Goal: Transaction & Acquisition: Purchase product/service

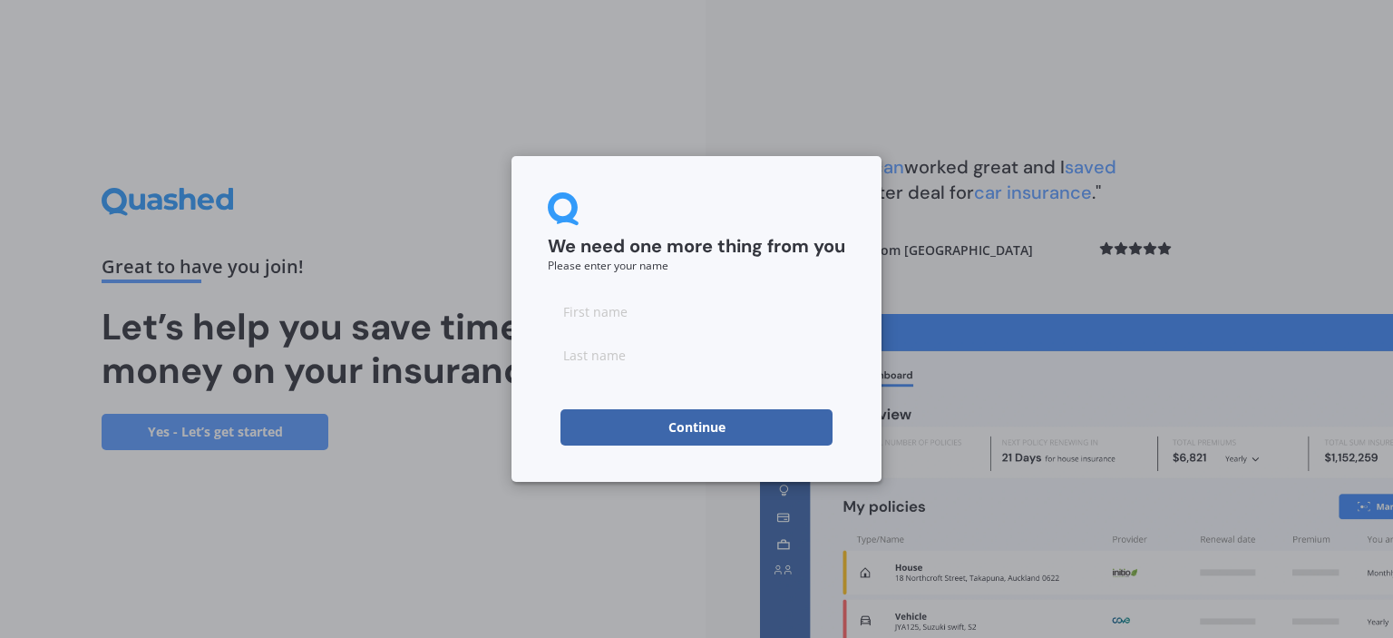
click at [682, 315] on input at bounding box center [696, 311] width 297 height 36
type input "[PERSON_NAME]"
click at [691, 423] on button "Continue" at bounding box center [696, 427] width 272 height 36
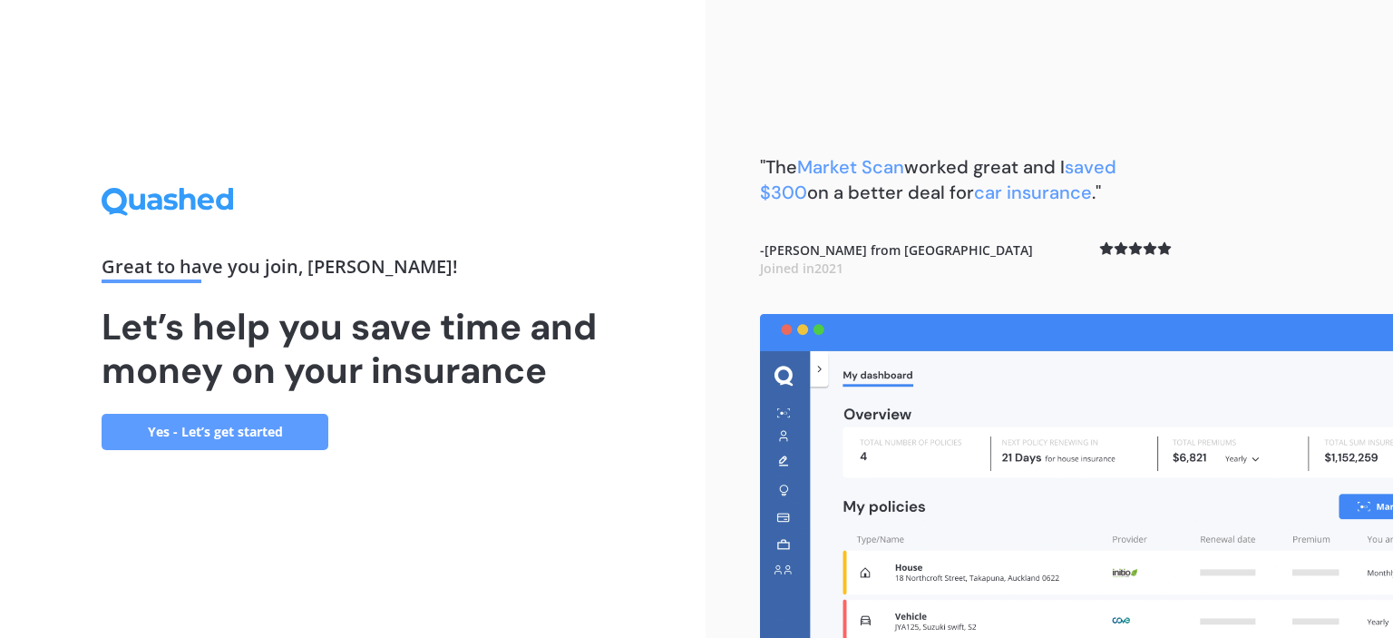
click at [223, 431] on link "Yes - Let’s get started" at bounding box center [215, 432] width 227 height 36
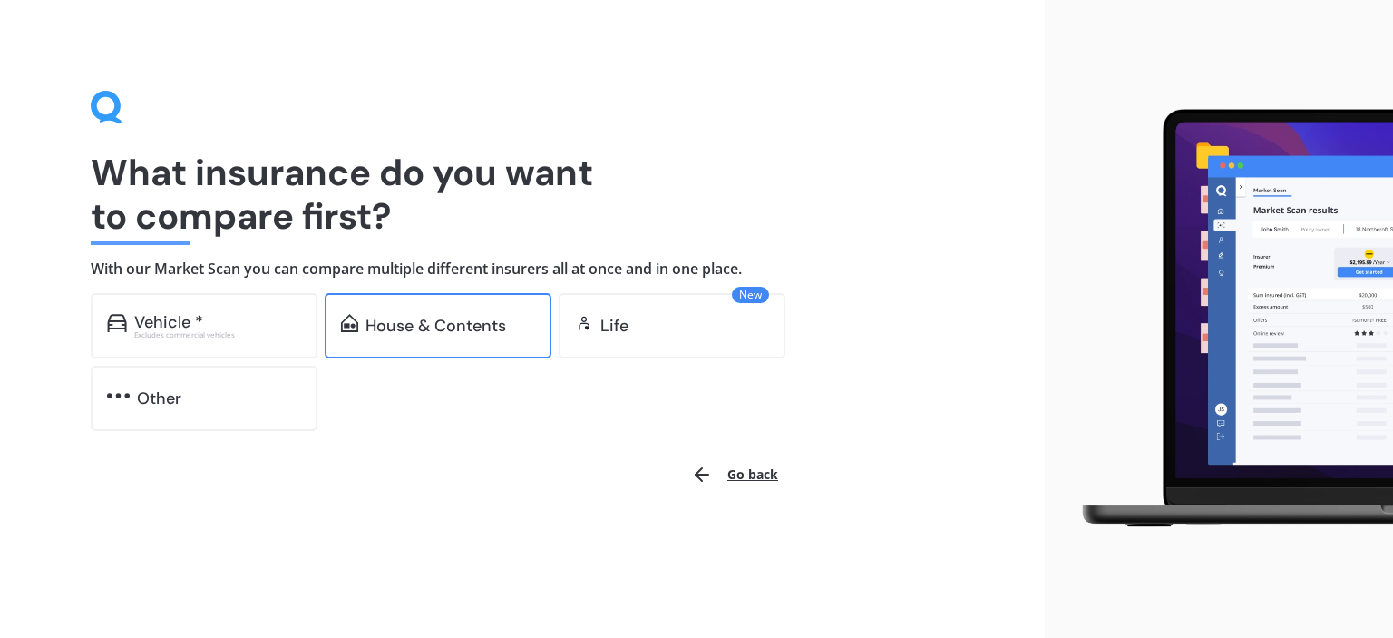
click at [446, 340] on div "House & Contents" at bounding box center [438, 325] width 227 height 65
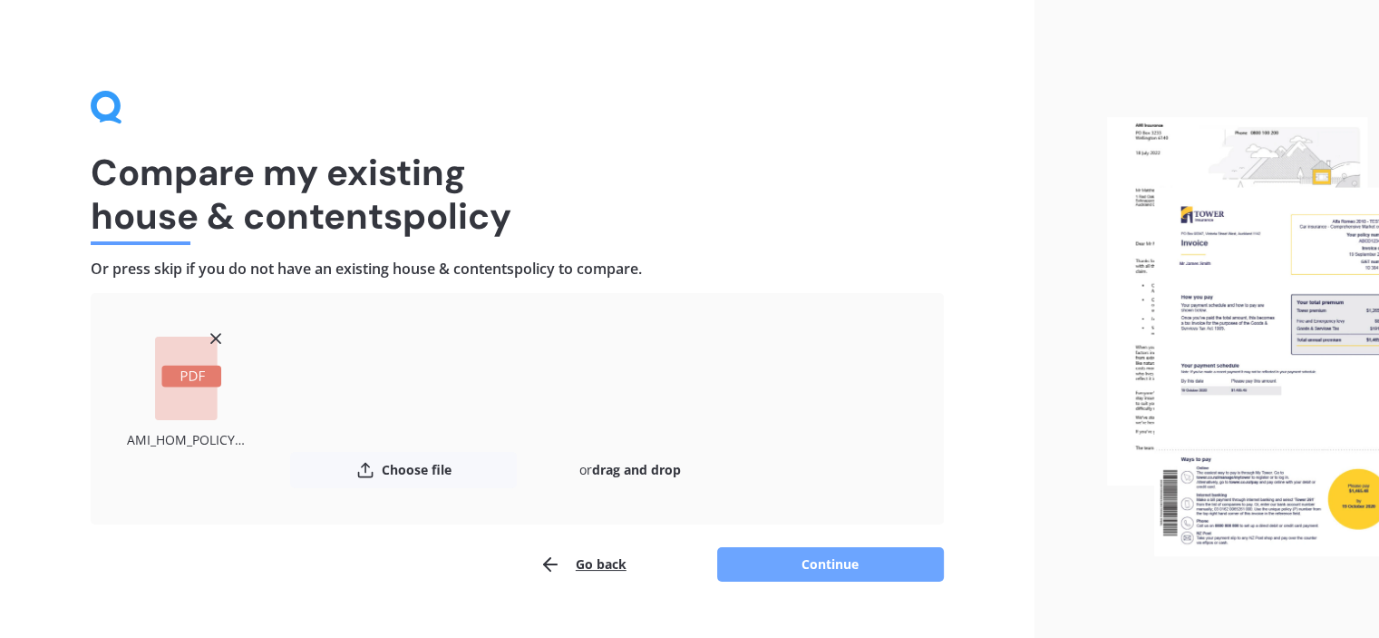
click at [818, 564] on button "Continue" at bounding box center [830, 564] width 227 height 34
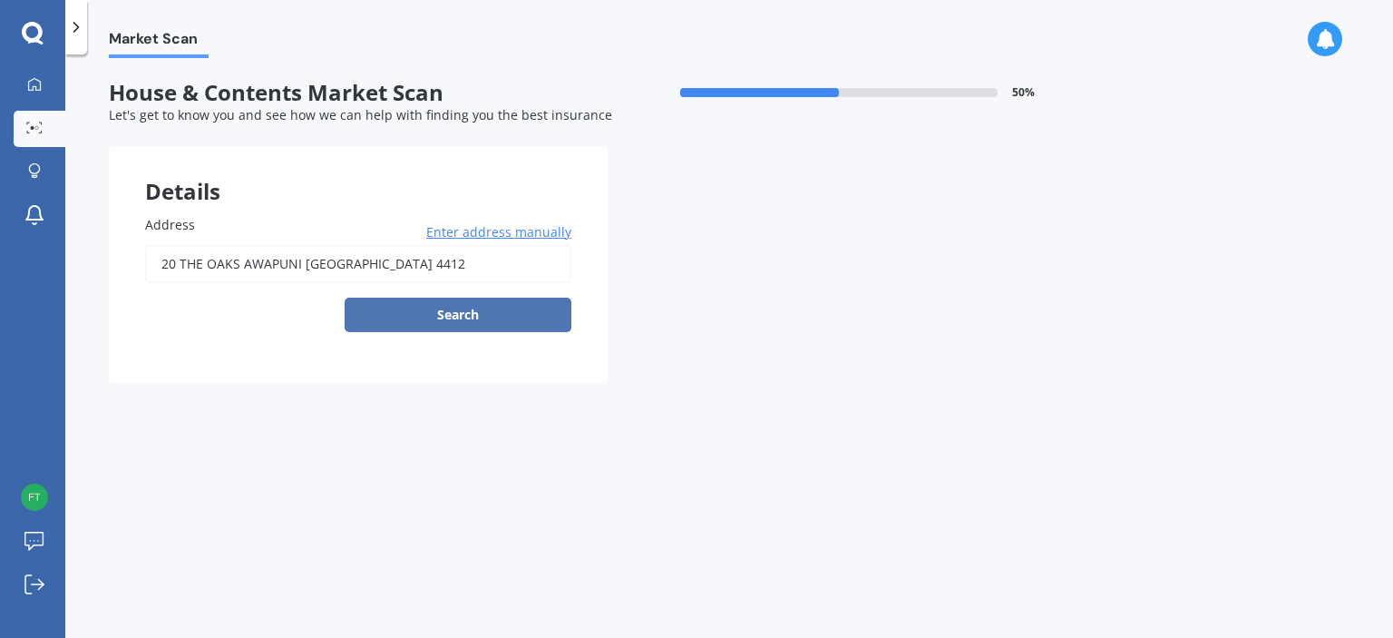
click at [513, 300] on button "Search" at bounding box center [458, 314] width 227 height 34
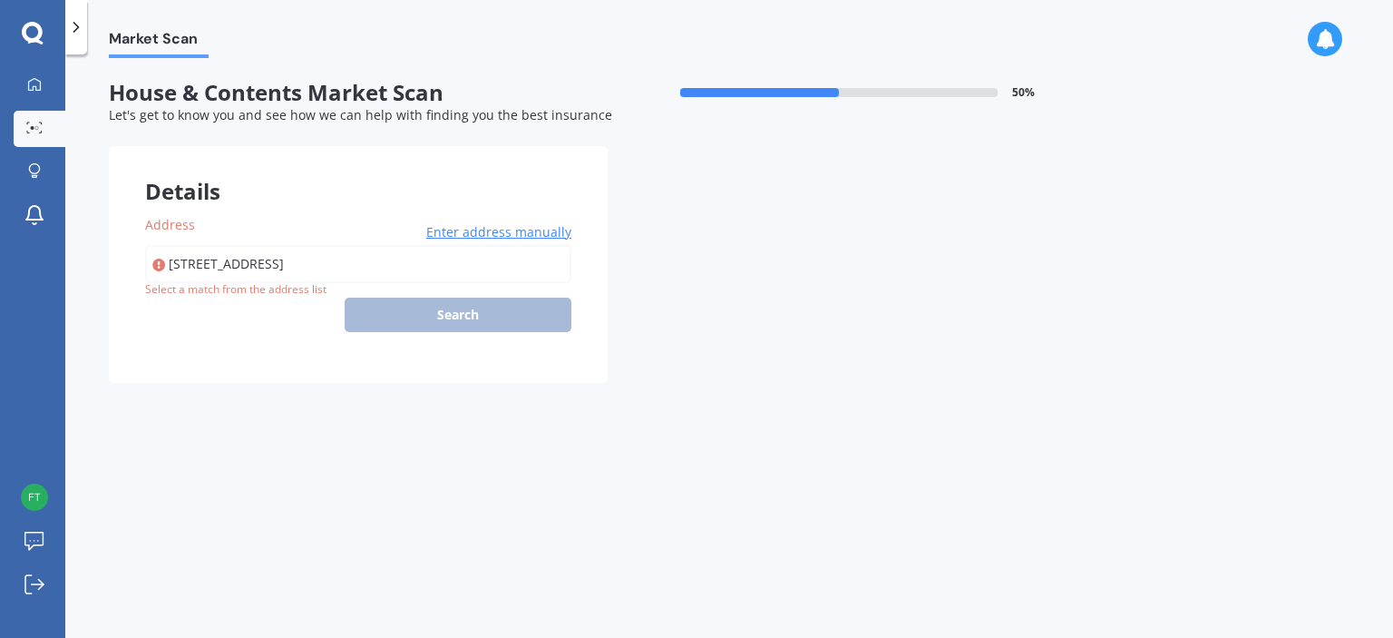
type input "20 The Oaks, Awapuni, Palmerston North 4412"
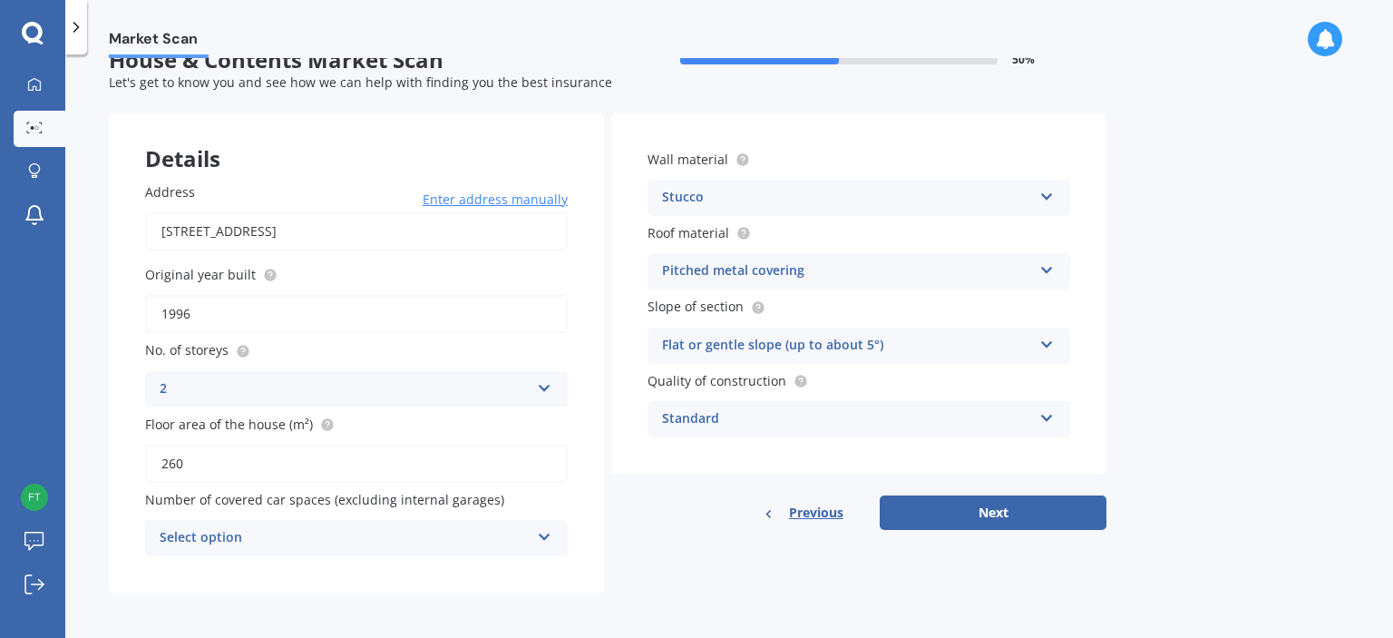
scroll to position [33, 0]
click at [496, 532] on div "Select option" at bounding box center [345, 538] width 370 height 22
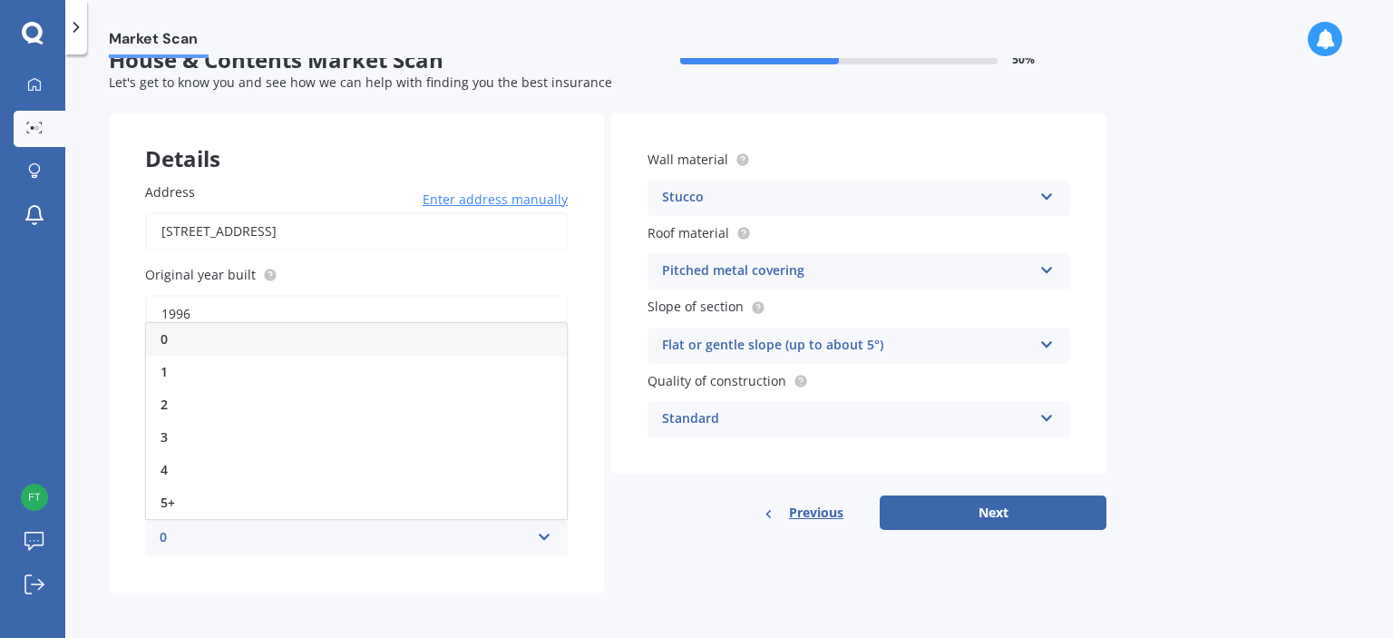
click at [339, 335] on div "0" at bounding box center [356, 339] width 421 height 33
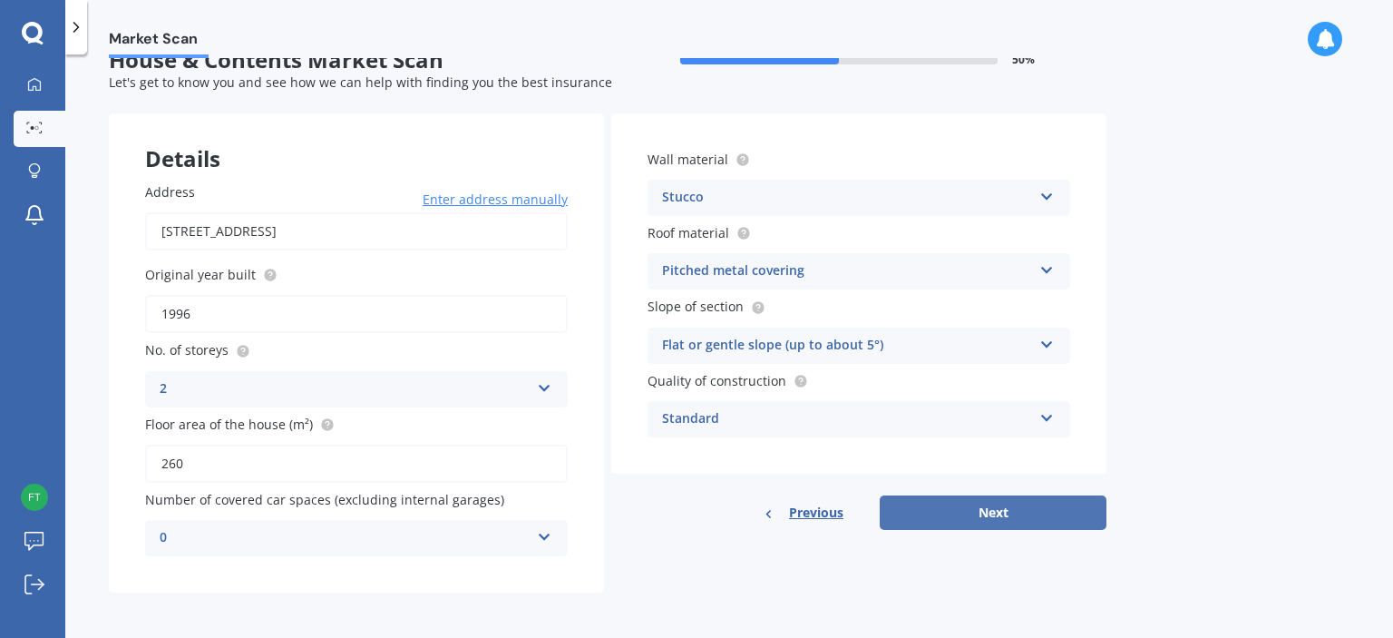
click at [980, 507] on button "Next" at bounding box center [993, 512] width 227 height 34
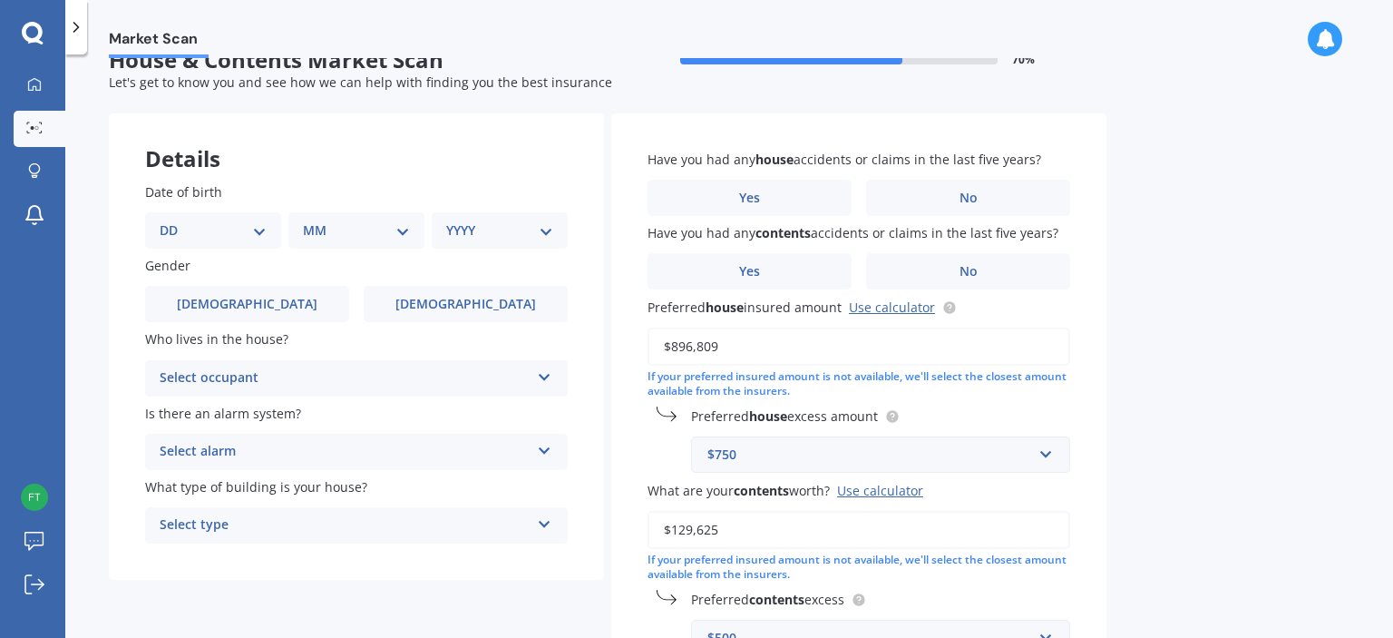
scroll to position [0, 0]
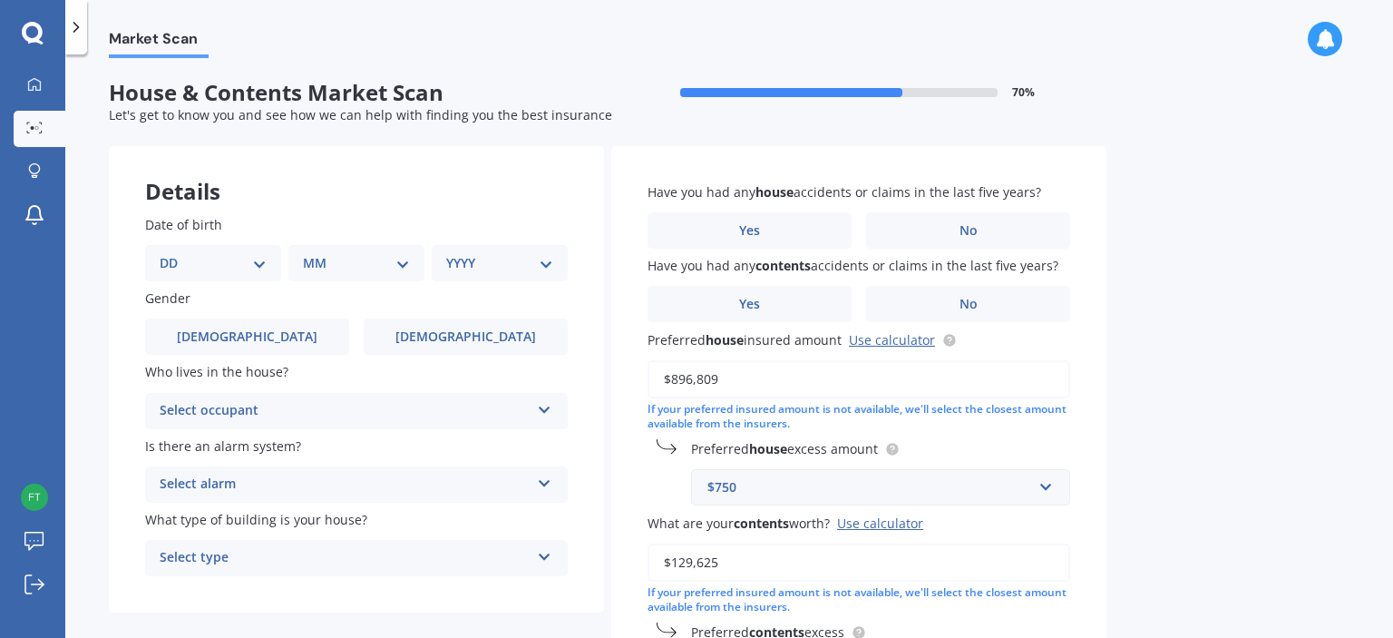
click at [224, 267] on select "DD 01 02 03 04 05 06 07 08 09 10 11 12 13 14 15 16 17 18 19 20 21 22 23 24 25 2…" at bounding box center [213, 263] width 107 height 20
select select "29"
click at [174, 253] on select "DD 01 02 03 04 05 06 07 08 09 10 11 12 13 14 15 16 17 18 19 20 21 22 23 24 25 2…" at bounding box center [213, 263] width 107 height 20
click at [394, 273] on div "MM 01 02 03 04 05 06 07 08 09 10 11 12" at bounding box center [360, 263] width 129 height 36
click at [356, 249] on div "MM 01 02 03 04 05 06 07 08 09 10 11 12" at bounding box center [360, 263] width 129 height 36
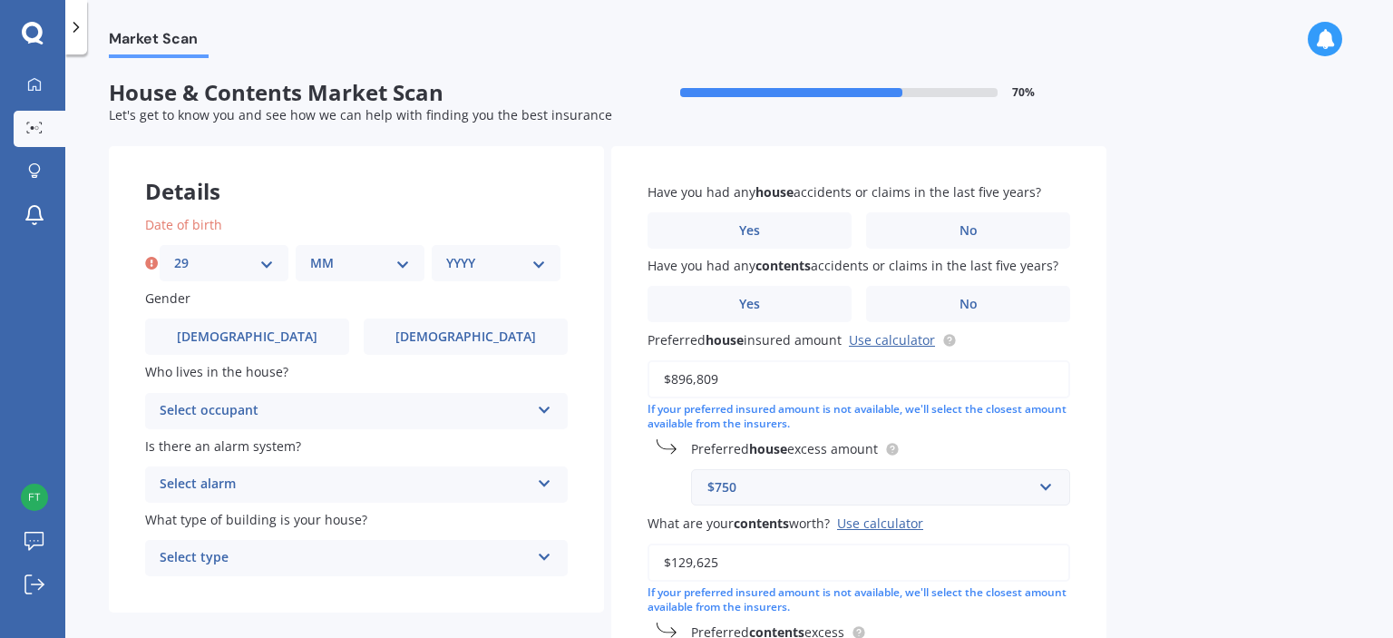
click at [395, 256] on select "MM 01 02 03 04 05 06 07 08 09 10 11 12" at bounding box center [360, 263] width 100 height 20
select select "05"
click at [310, 253] on select "MM 01 02 03 04 05 06 07 08 09 10 11 12" at bounding box center [360, 263] width 100 height 20
click at [521, 261] on select "YYYY 2009 2008 2007 2006 2005 2004 2003 2002 2001 2000 1999 1998 1997 1996 1995…" at bounding box center [496, 263] width 100 height 20
select select "1978"
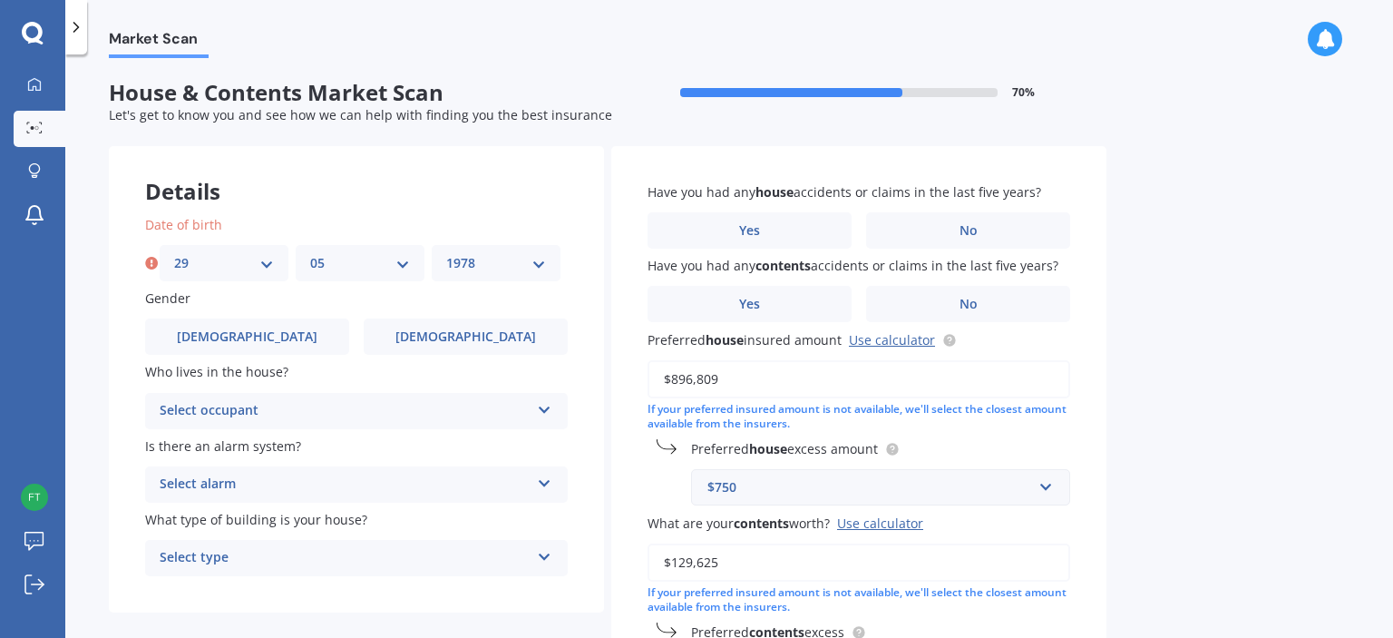
click at [446, 253] on select "YYYY 2009 2008 2007 2006 2005 2004 2003 2002 2001 2000 1999 1998 1997 1996 1995…" at bounding box center [496, 263] width 100 height 20
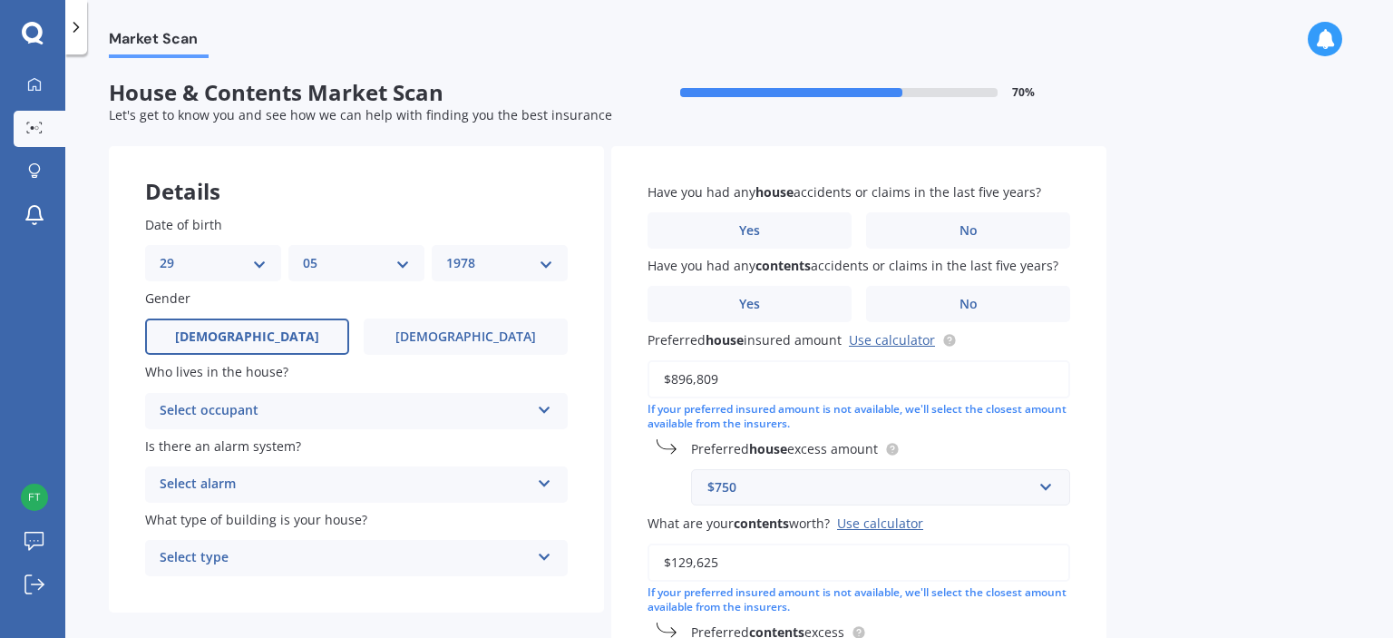
click at [225, 351] on label "Male" at bounding box center [247, 336] width 204 height 36
click at [0, 0] on input "Male" at bounding box center [0, 0] width 0 height 0
click at [368, 410] on div "Select occupant" at bounding box center [345, 411] width 370 height 22
click at [277, 445] on div "Owner" at bounding box center [356, 446] width 421 height 33
click at [345, 469] on div "Select alarm Yes, monitored Yes, not monitored No" at bounding box center [356, 484] width 423 height 36
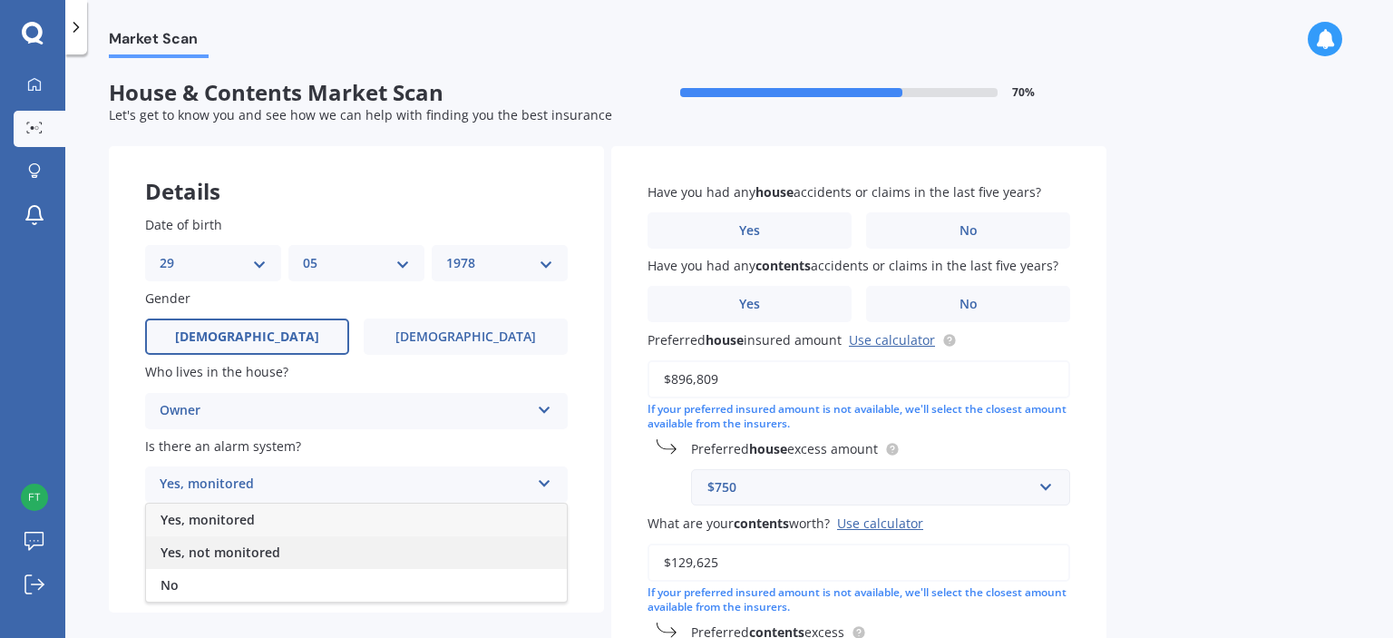
click at [229, 553] on span "Yes, not monitored" at bounding box center [221, 551] width 120 height 17
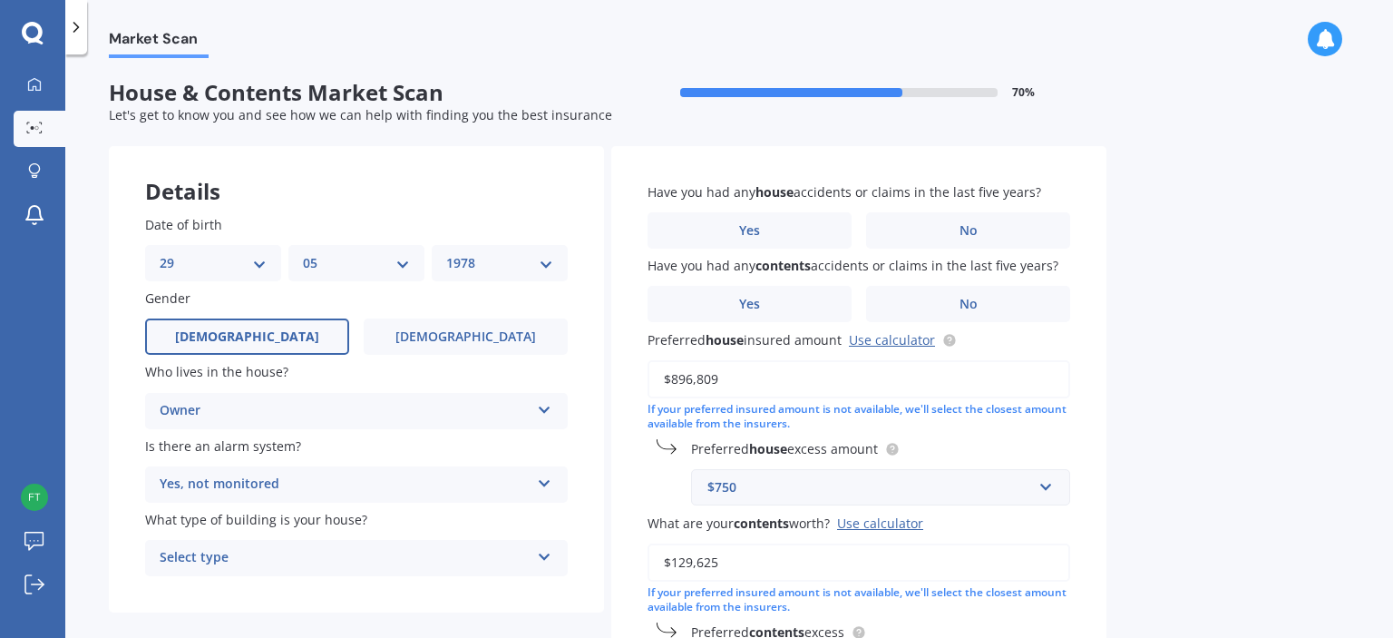
click at [229, 553] on div "Select type" at bounding box center [345, 558] width 370 height 22
click at [344, 448] on div "Freestanding" at bounding box center [356, 457] width 421 height 33
click at [778, 236] on label "Yes" at bounding box center [749, 230] width 204 height 36
click at [0, 0] on input "Yes" at bounding box center [0, 0] width 0 height 0
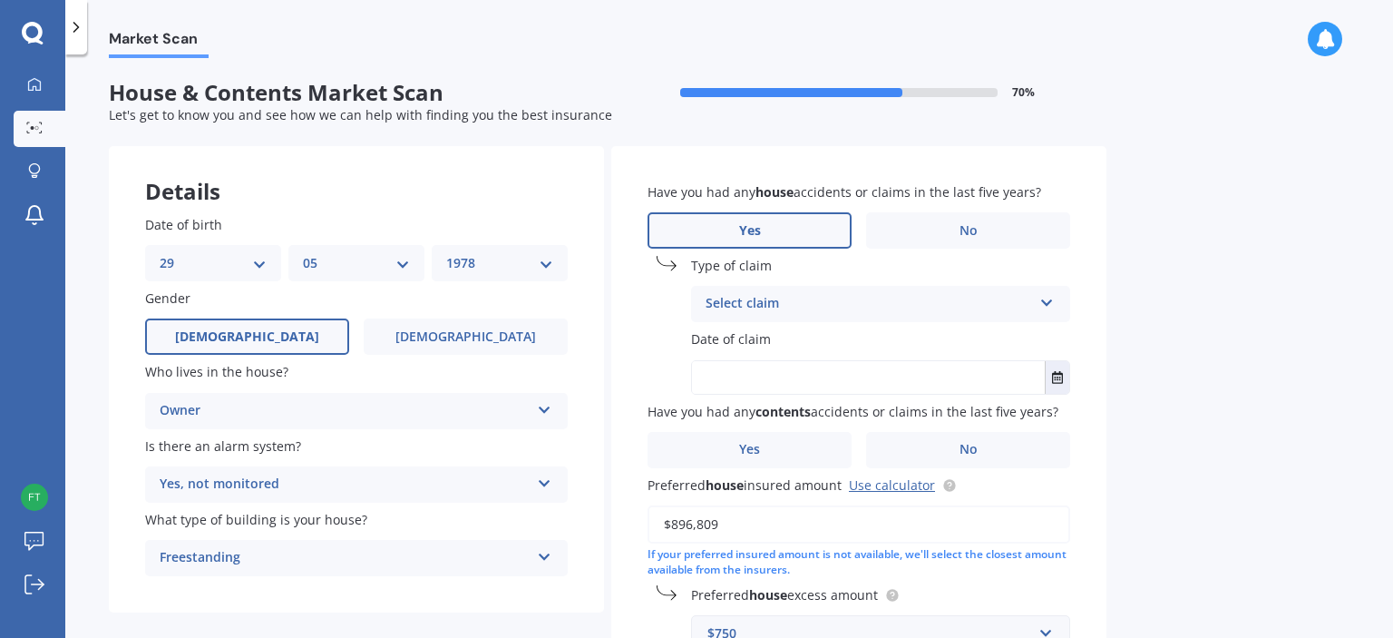
click at [762, 297] on div "Select claim" at bounding box center [869, 304] width 326 height 22
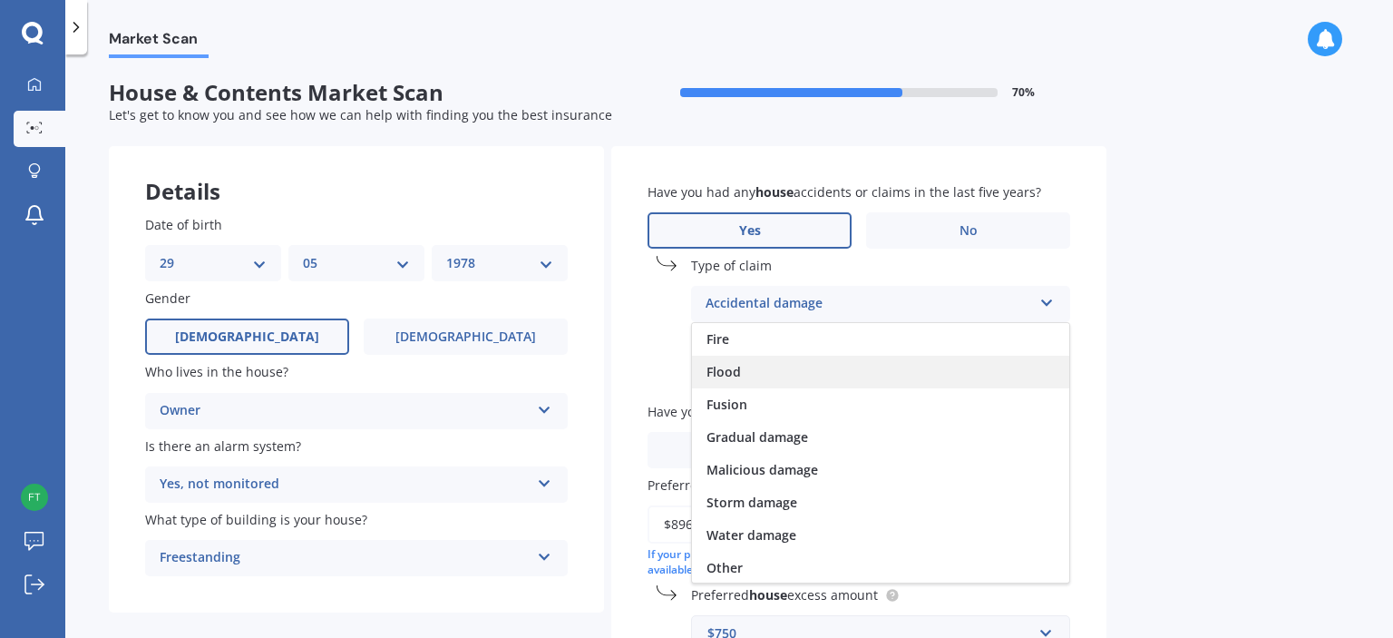
scroll to position [131, 0]
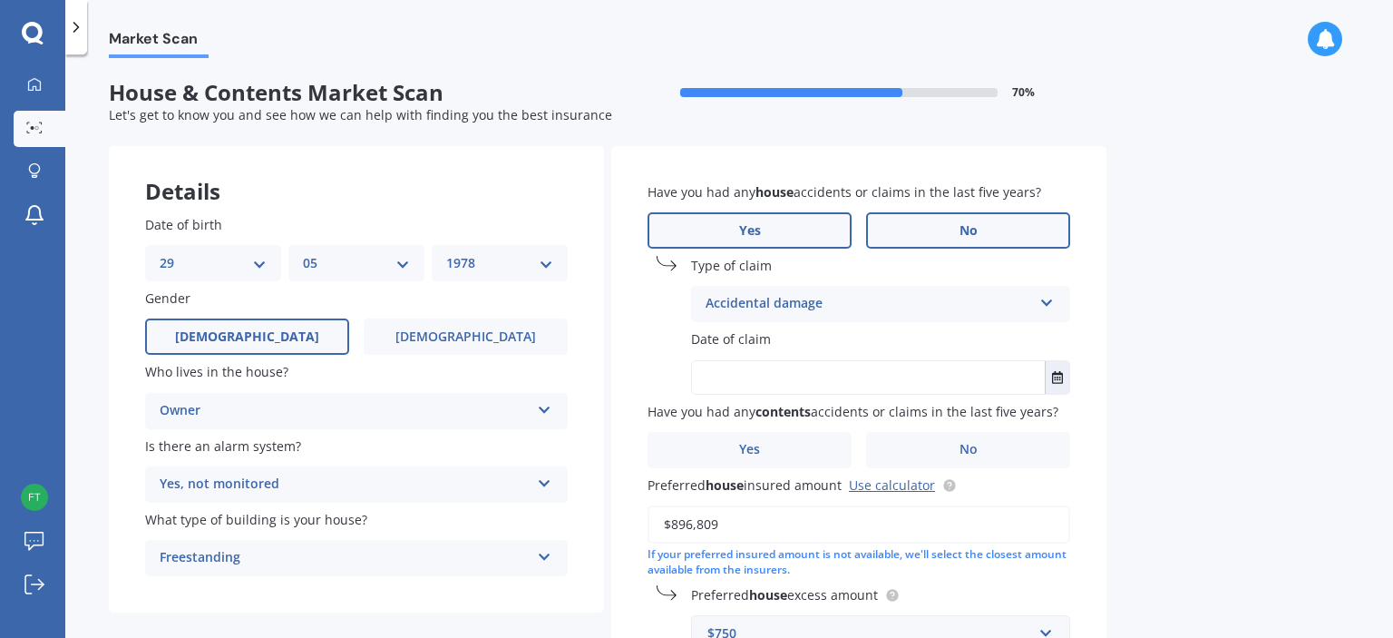
click at [947, 226] on label "No" at bounding box center [968, 230] width 204 height 36
click at [0, 0] on input "No" at bounding box center [0, 0] width 0 height 0
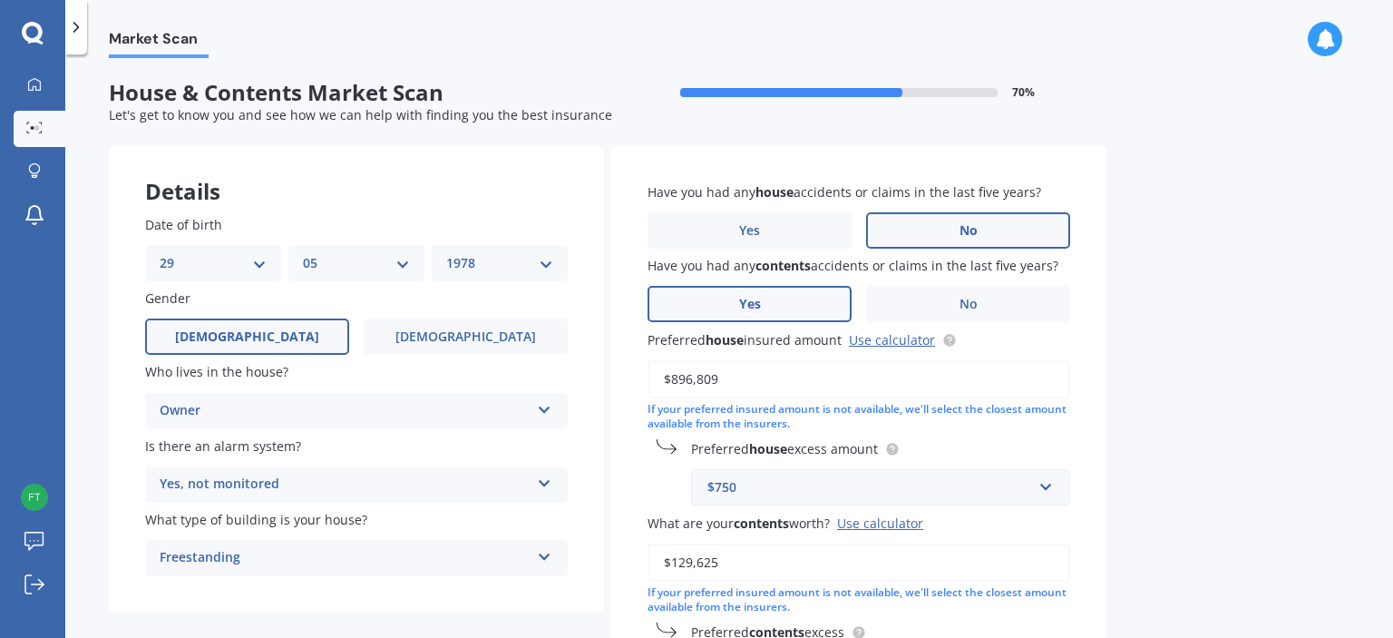
click at [729, 306] on label "Yes" at bounding box center [749, 304] width 204 height 36
click at [0, 0] on input "Yes" at bounding box center [0, 0] width 0 height 0
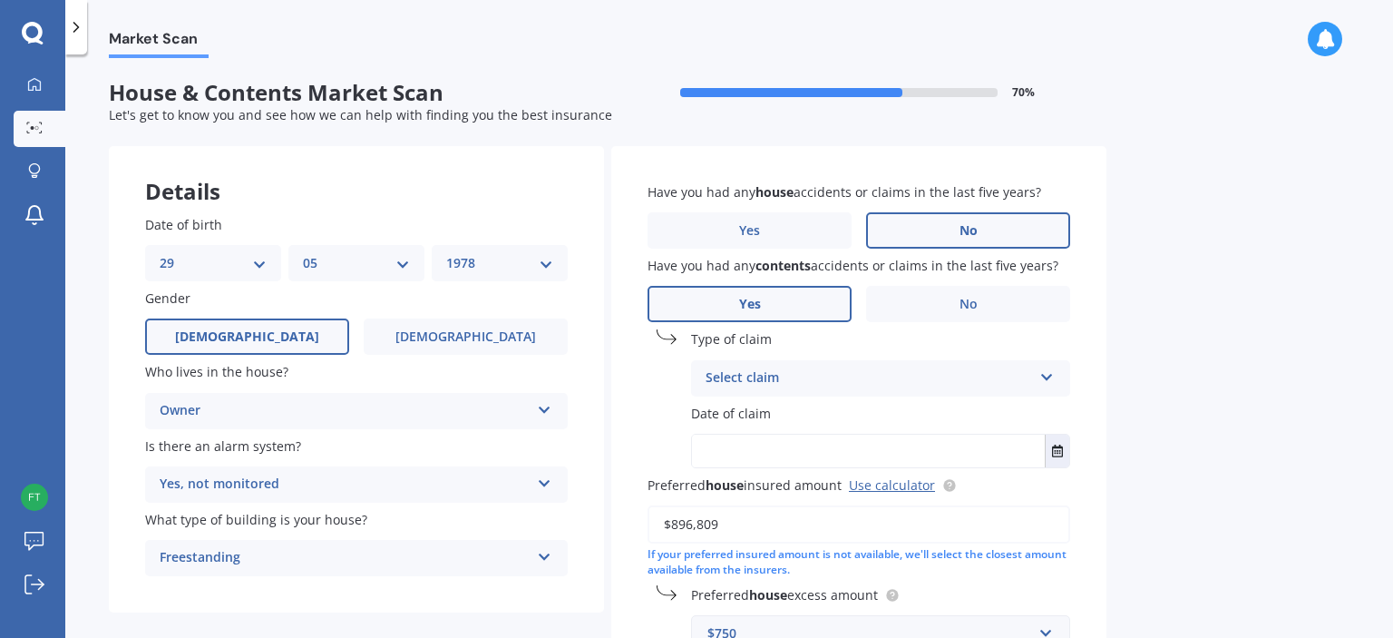
click at [769, 385] on div "Select claim" at bounding box center [869, 378] width 326 height 22
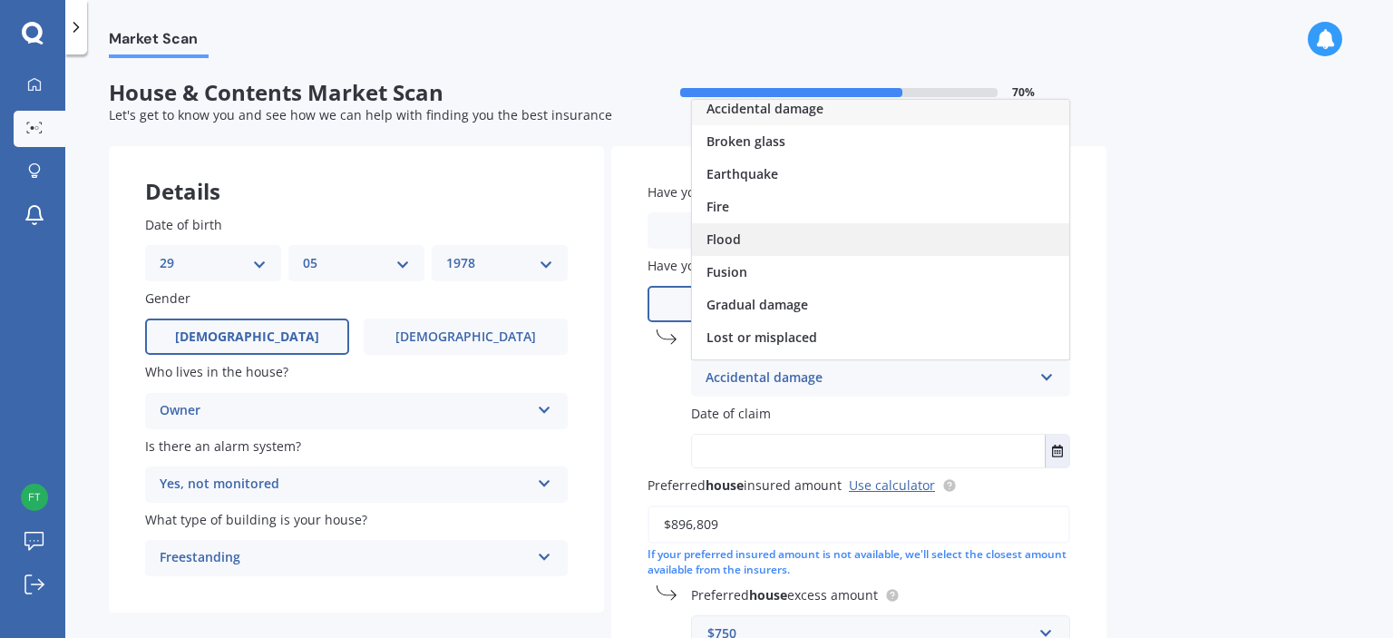
scroll to position [7, 0]
drag, startPoint x: 805, startPoint y: 254, endPoint x: 807, endPoint y: 113, distance: 140.6
click at [807, 113] on span "Accidental damage" at bounding box center [764, 108] width 117 height 17
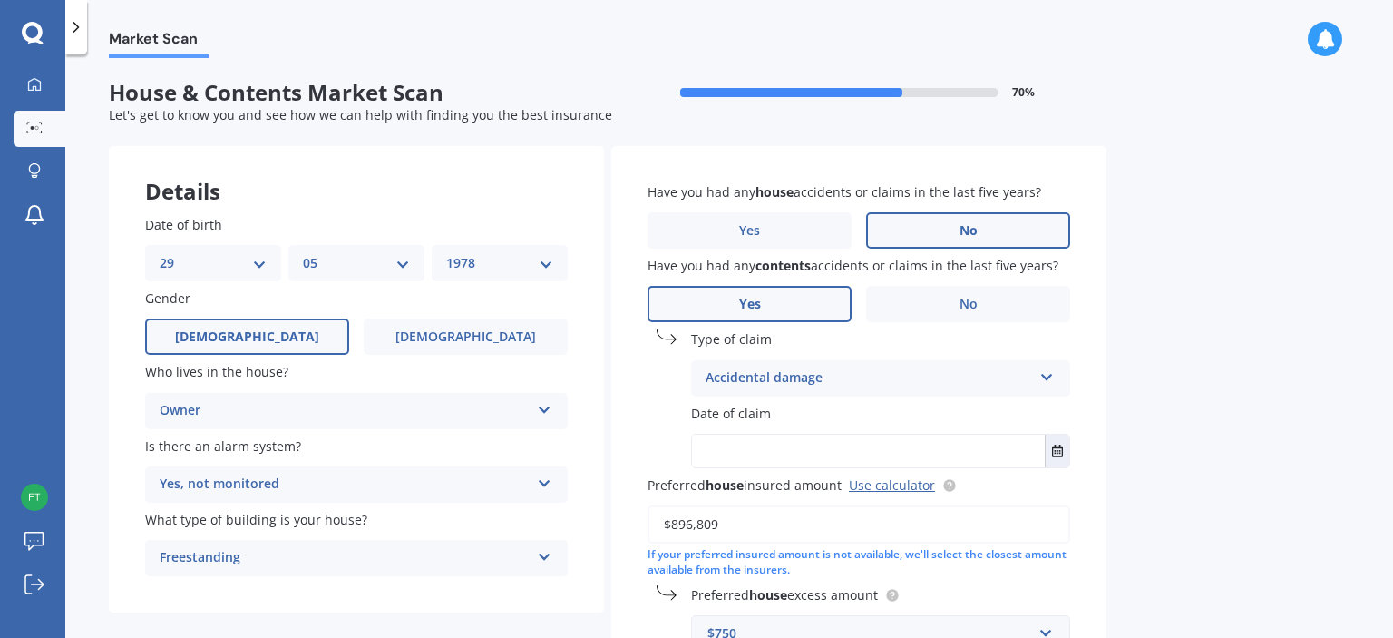
click at [757, 449] on input "text" at bounding box center [868, 450] width 353 height 33
click at [1055, 445] on icon "Select date" at bounding box center [1057, 450] width 11 height 13
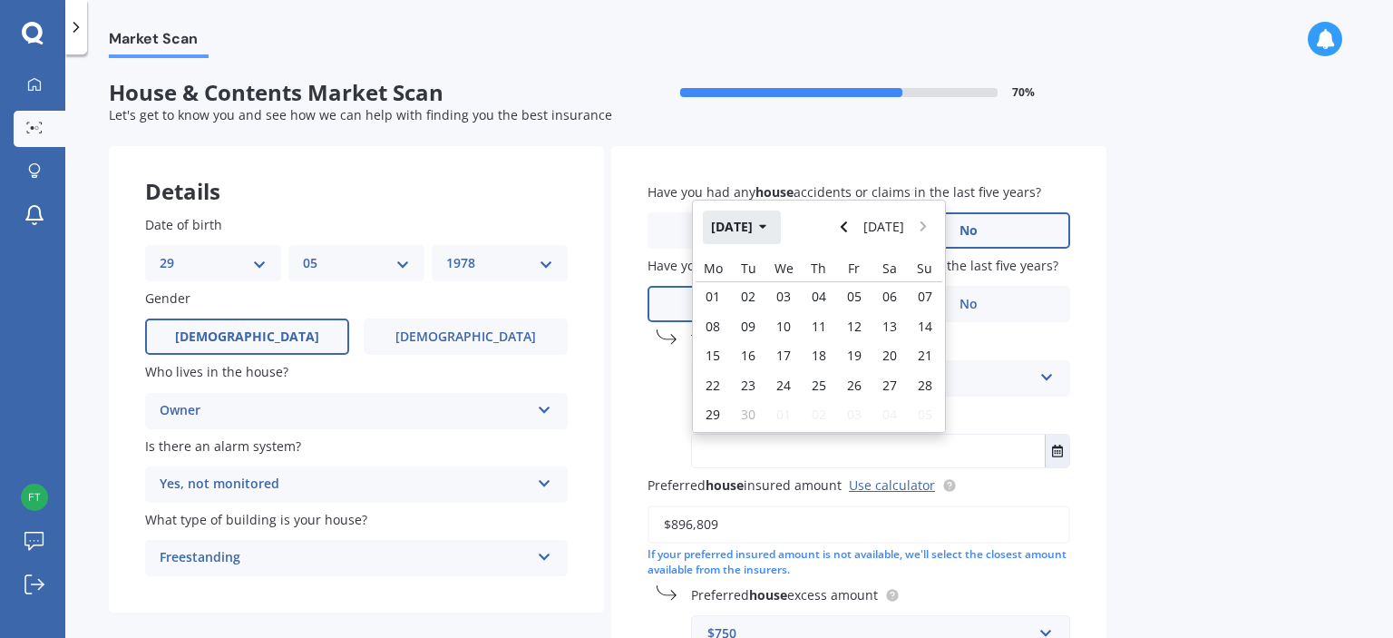
click at [754, 231] on button "Sep 2025" at bounding box center [742, 226] width 78 height 33
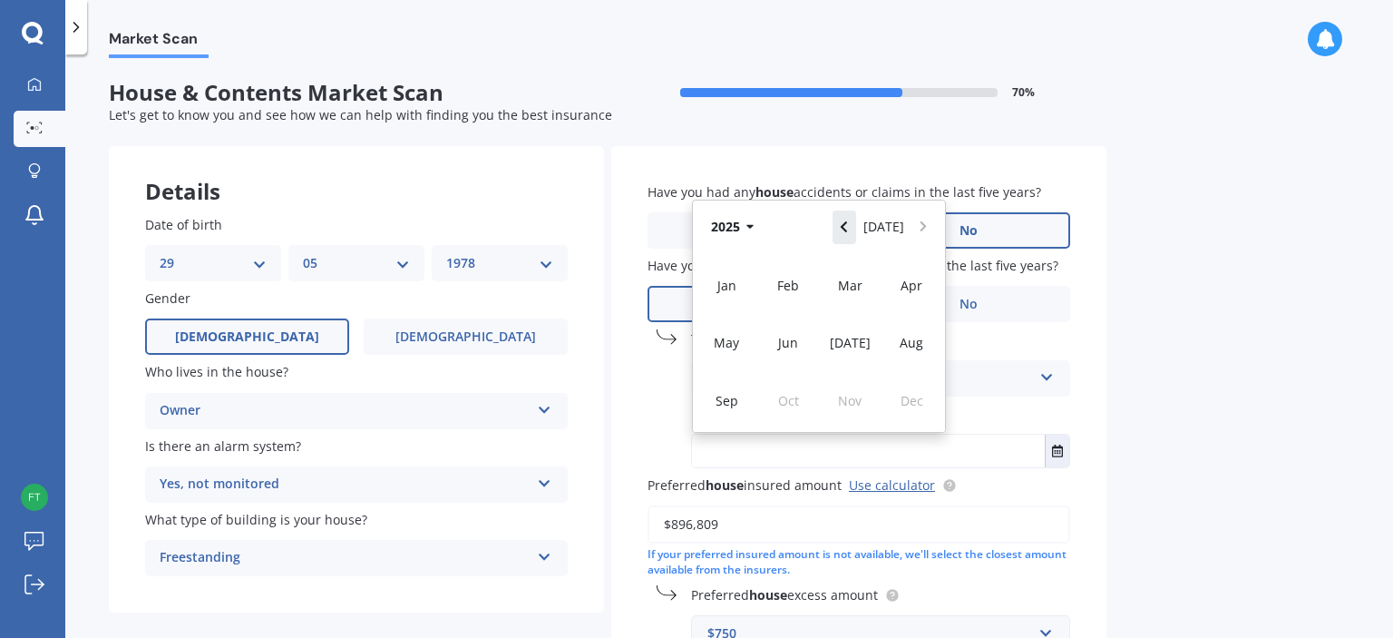
click at [847, 224] on icon "Navigate back" at bounding box center [844, 226] width 8 height 13
click at [919, 398] on span "Dec" at bounding box center [912, 400] width 23 height 17
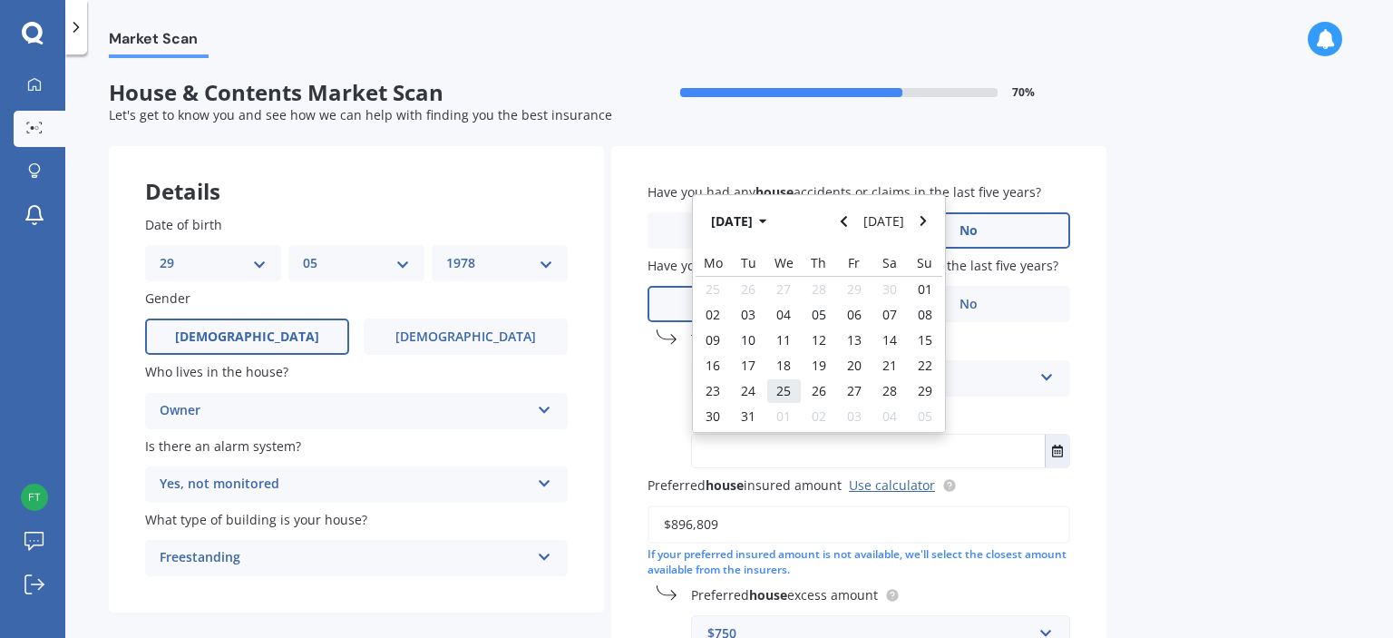
click at [777, 388] on span "25" at bounding box center [783, 390] width 15 height 17
type input "25/12/2024"
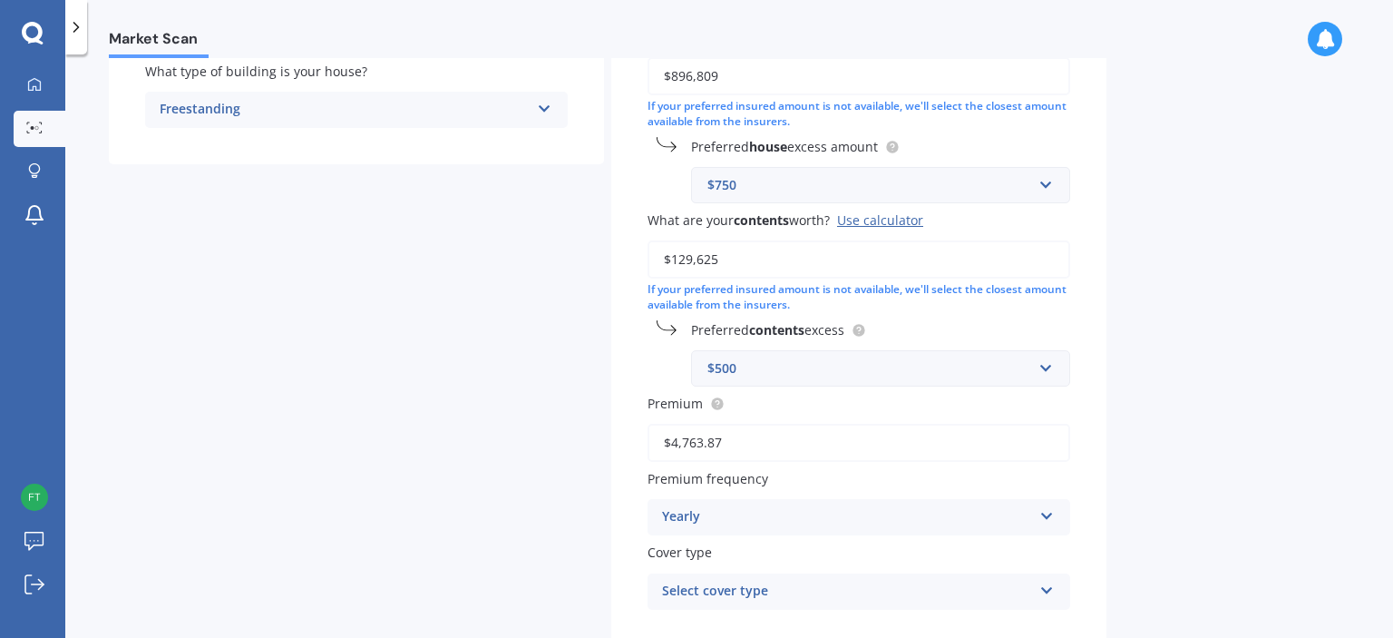
scroll to position [446, 0]
click at [1045, 186] on input "text" at bounding box center [874, 187] width 363 height 34
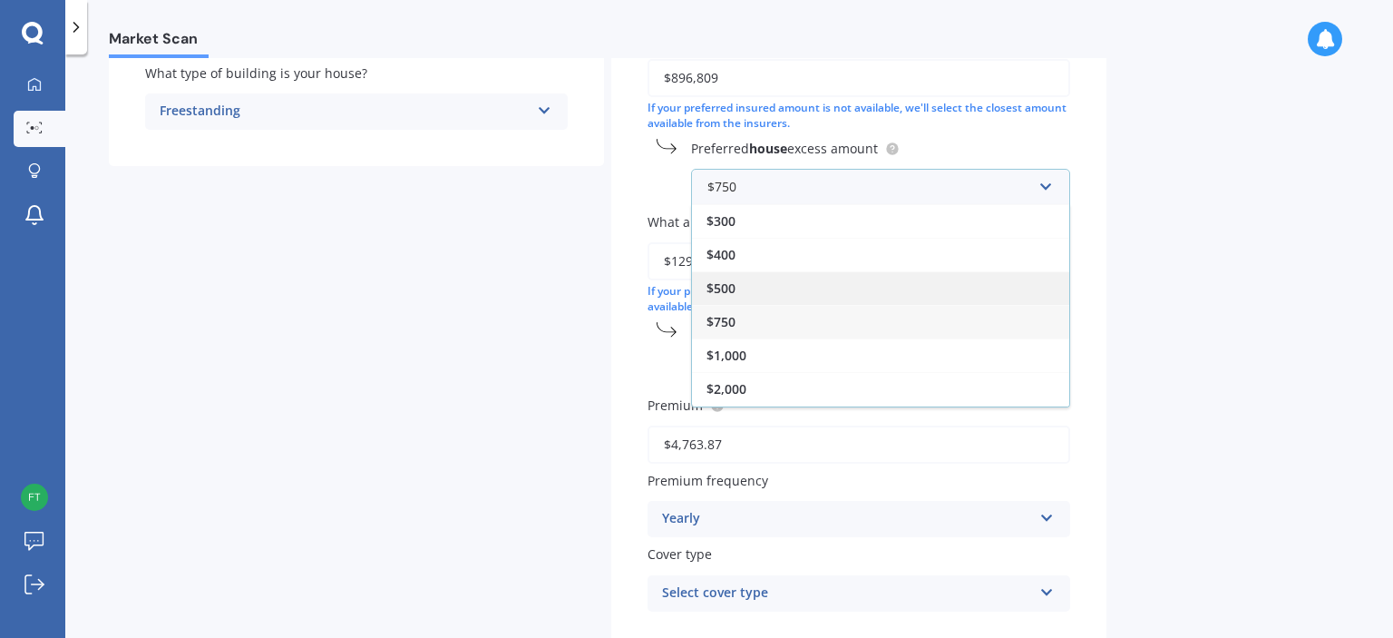
click at [738, 294] on div "$500" at bounding box center [880, 288] width 377 height 34
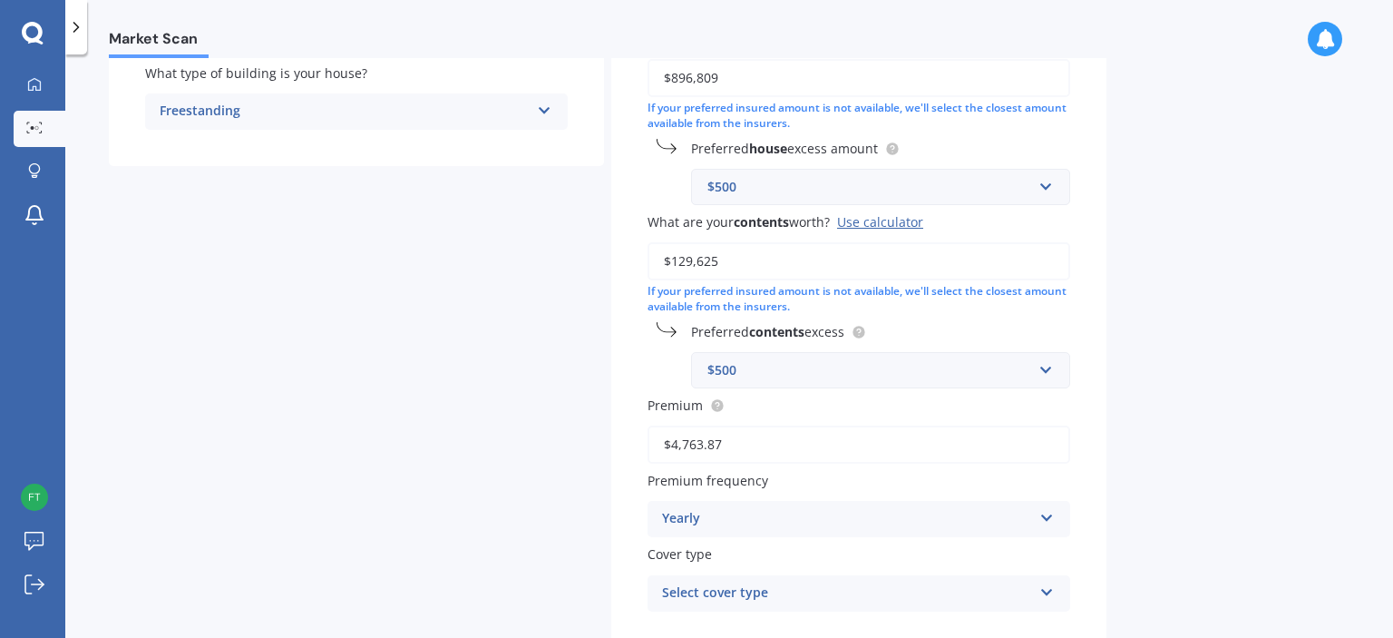
click at [584, 370] on div "Details Date of birth DD 01 02 03 04 05 06 07 08 09 10 11 12 13 14 15 16 17 18 …" at bounding box center [608, 202] width 998 height 1004
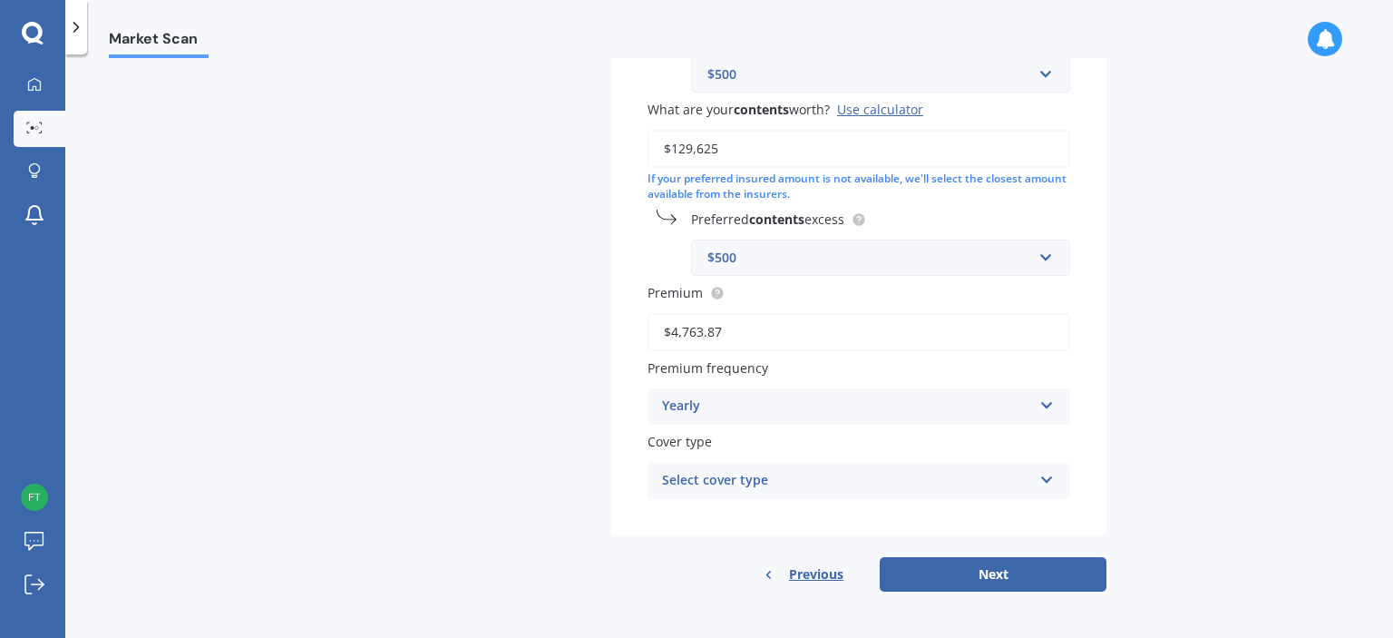
scroll to position [558, 0]
click at [1146, 298] on div "Market Scan House & Contents Market Scan 70 % Let's get to know you and see how…" at bounding box center [729, 349] width 1328 height 583
click at [710, 403] on div "Yearly" at bounding box center [847, 407] width 370 height 22
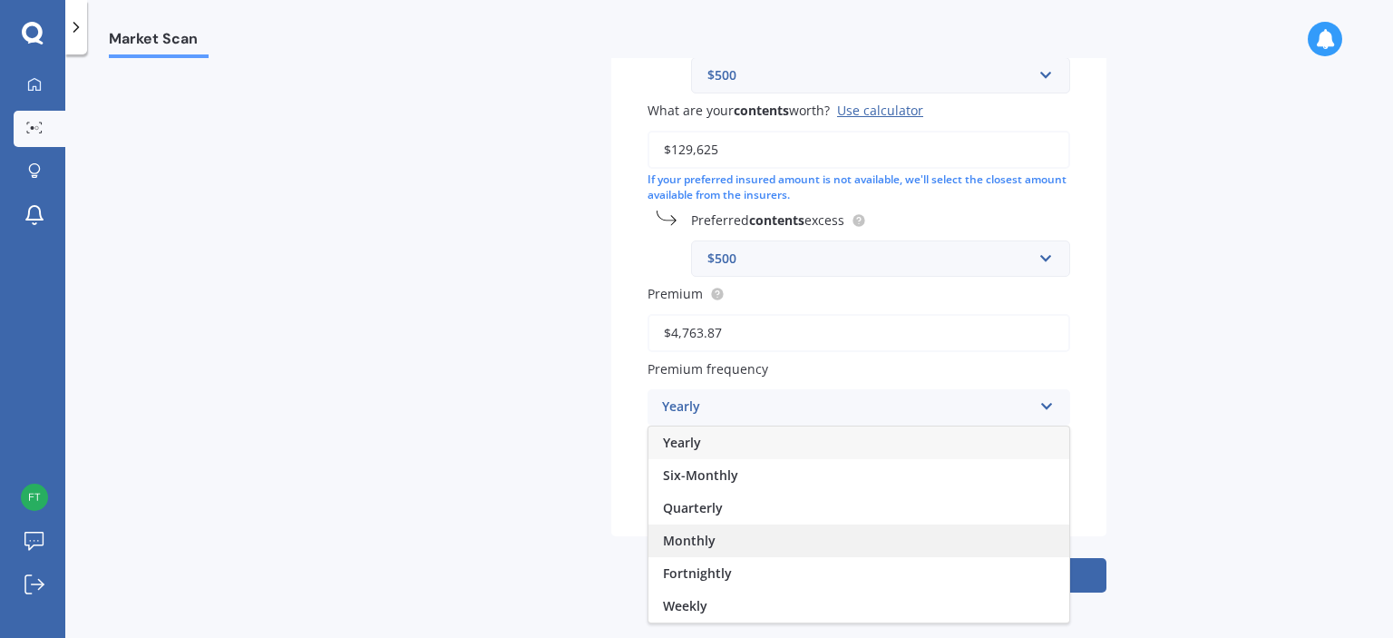
click at [706, 540] on span "Monthly" at bounding box center [689, 539] width 53 height 17
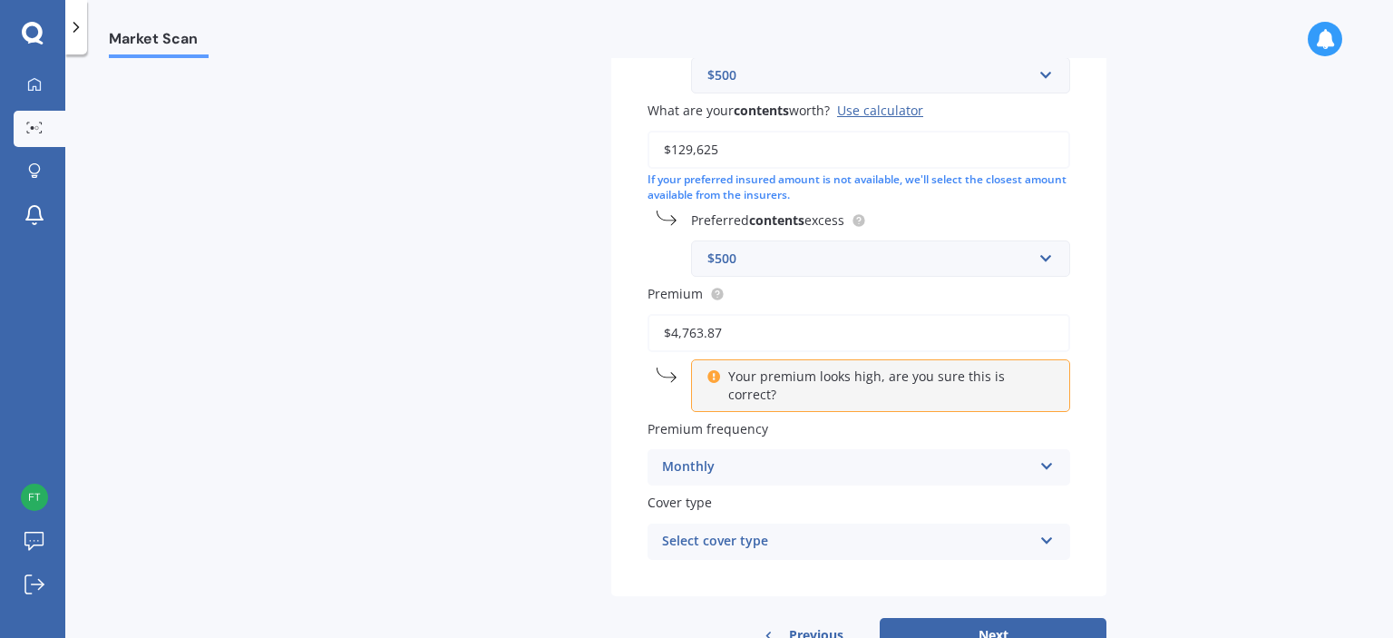
click at [579, 550] on div "Details Date of birth DD 01 02 03 04 05 06 07 08 09 10 11 12 13 14 15 16 17 18 …" at bounding box center [608, 120] width 998 height 1064
click at [795, 531] on div "Select cover type" at bounding box center [847, 542] width 370 height 22
click at [790, 568] on span "Multi-Policy House and Contents" at bounding box center [766, 576] width 206 height 17
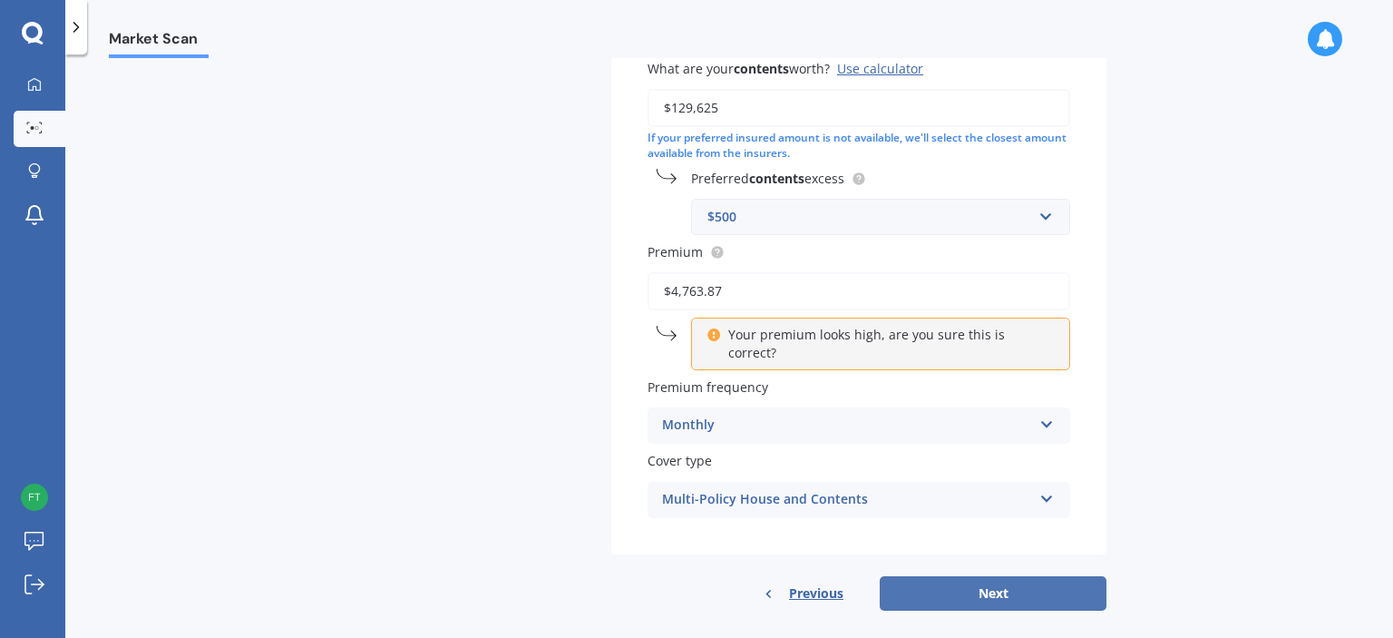
click at [1012, 582] on button "Next" at bounding box center [993, 593] width 227 height 34
select select "29"
select select "05"
select select "1978"
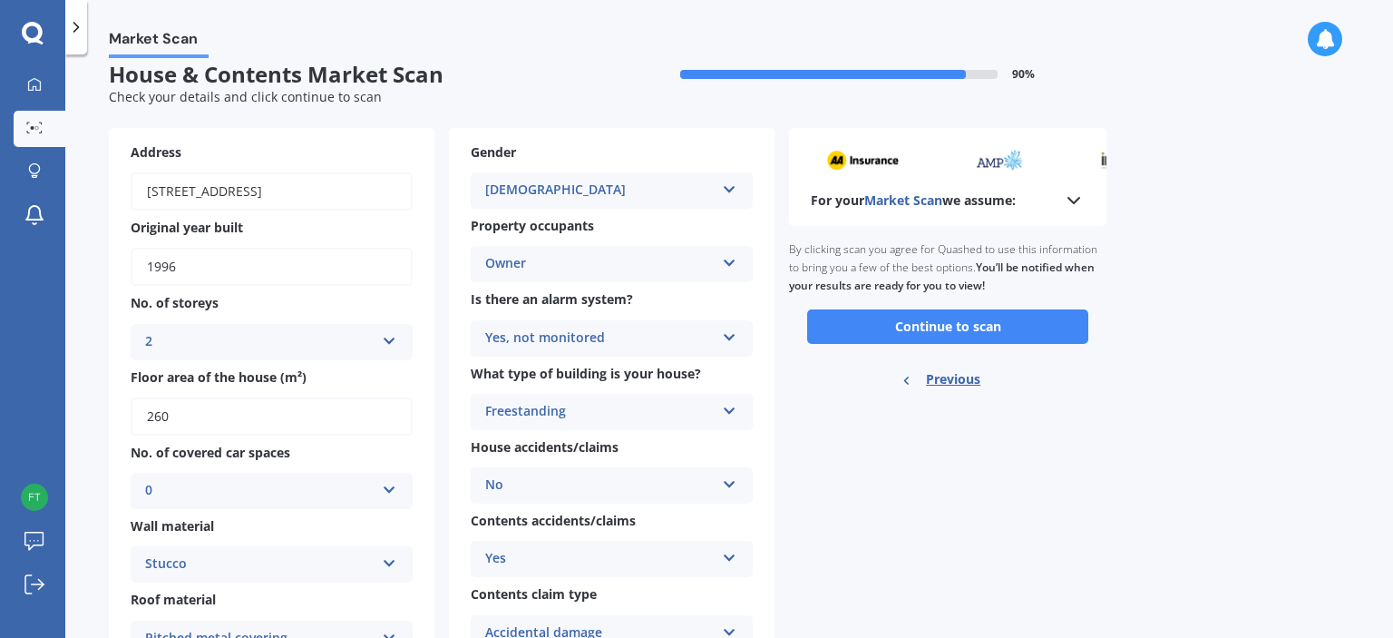
scroll to position [0, 0]
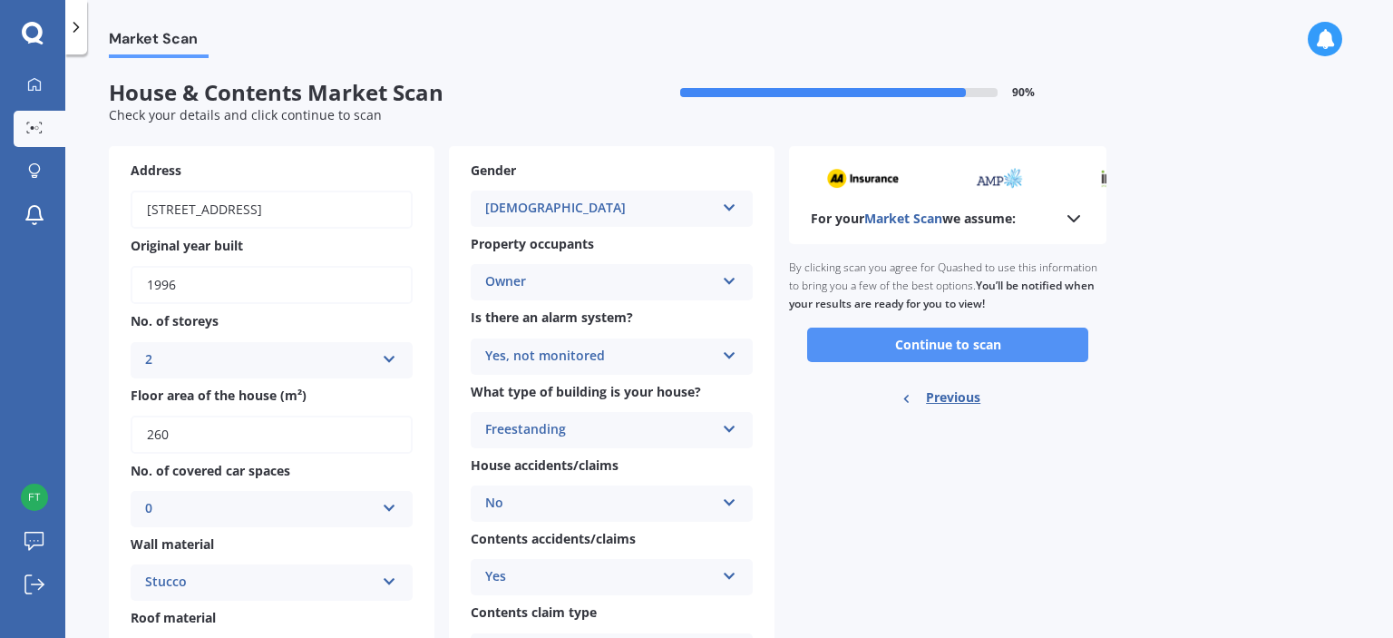
click at [940, 351] on button "Continue to scan" at bounding box center [947, 344] width 281 height 34
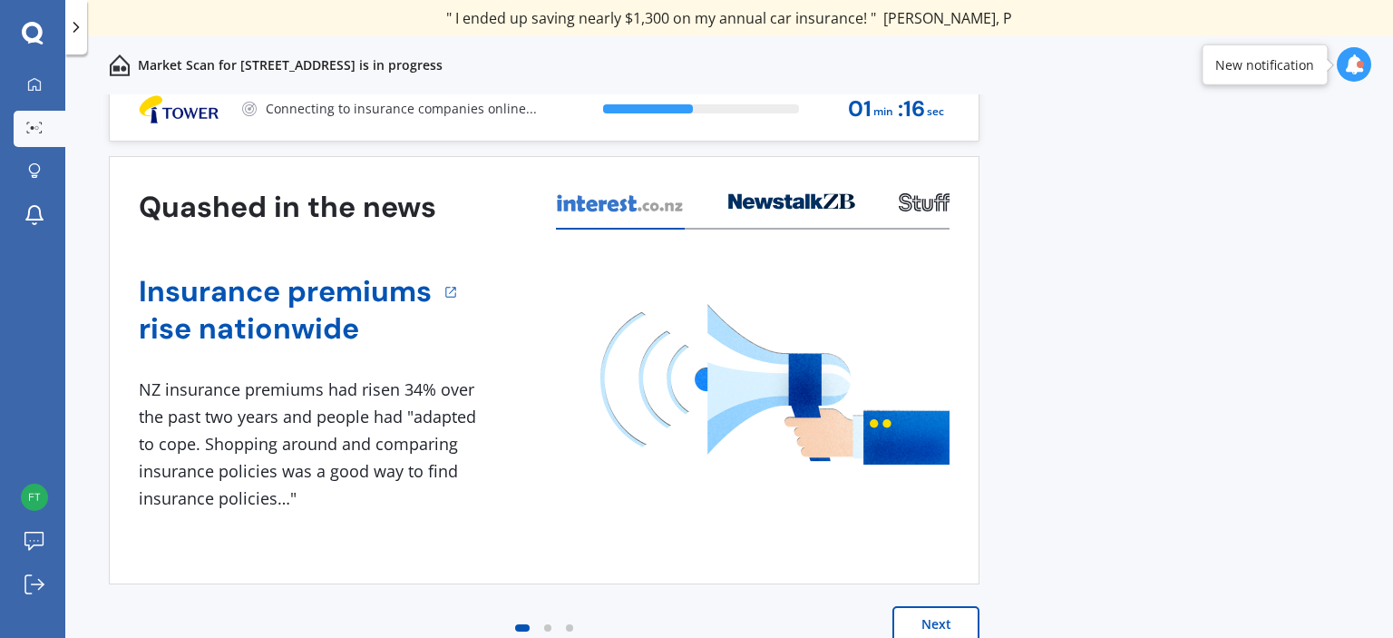
scroll to position [18, 0]
click at [942, 626] on button "Next" at bounding box center [935, 624] width 87 height 36
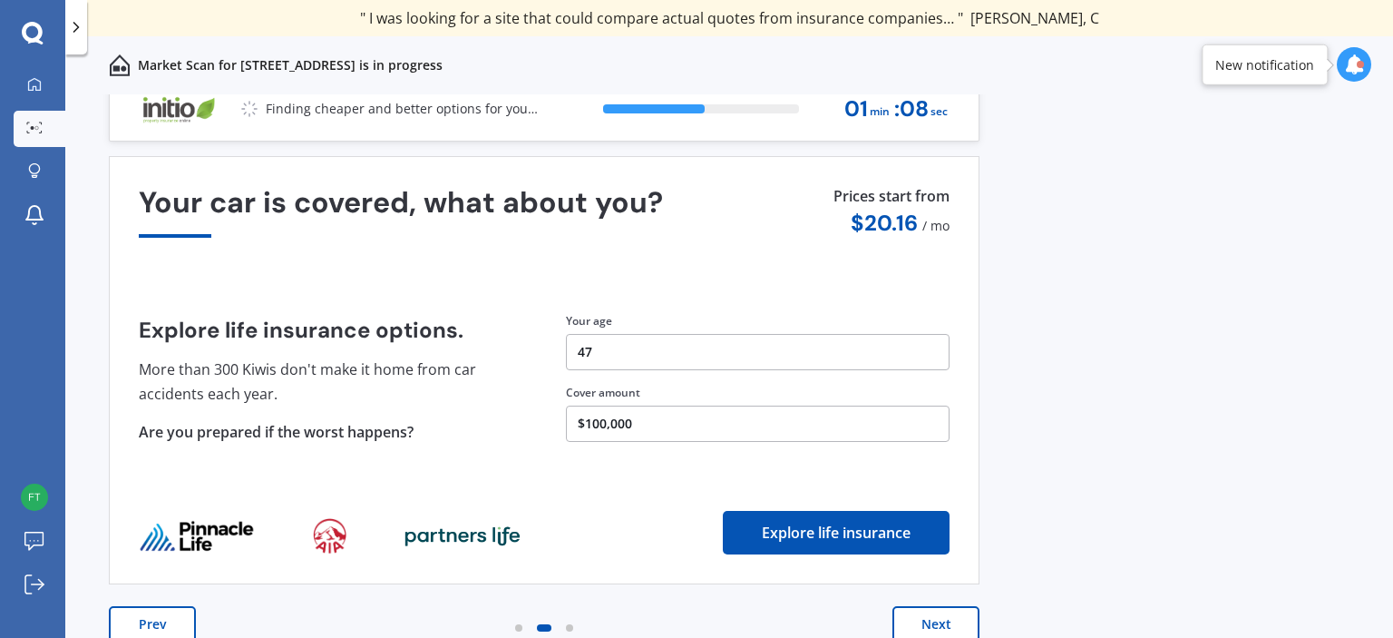
click at [942, 626] on button "Next" at bounding box center [935, 624] width 87 height 36
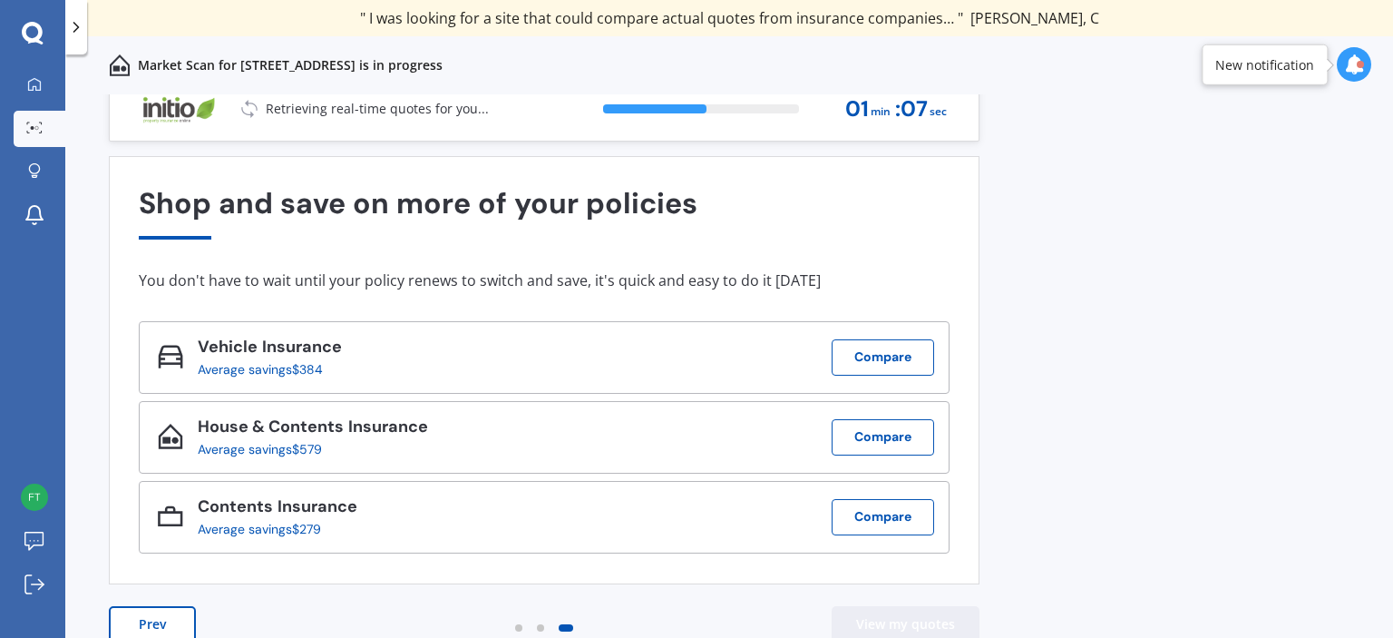
scroll to position [0, 0]
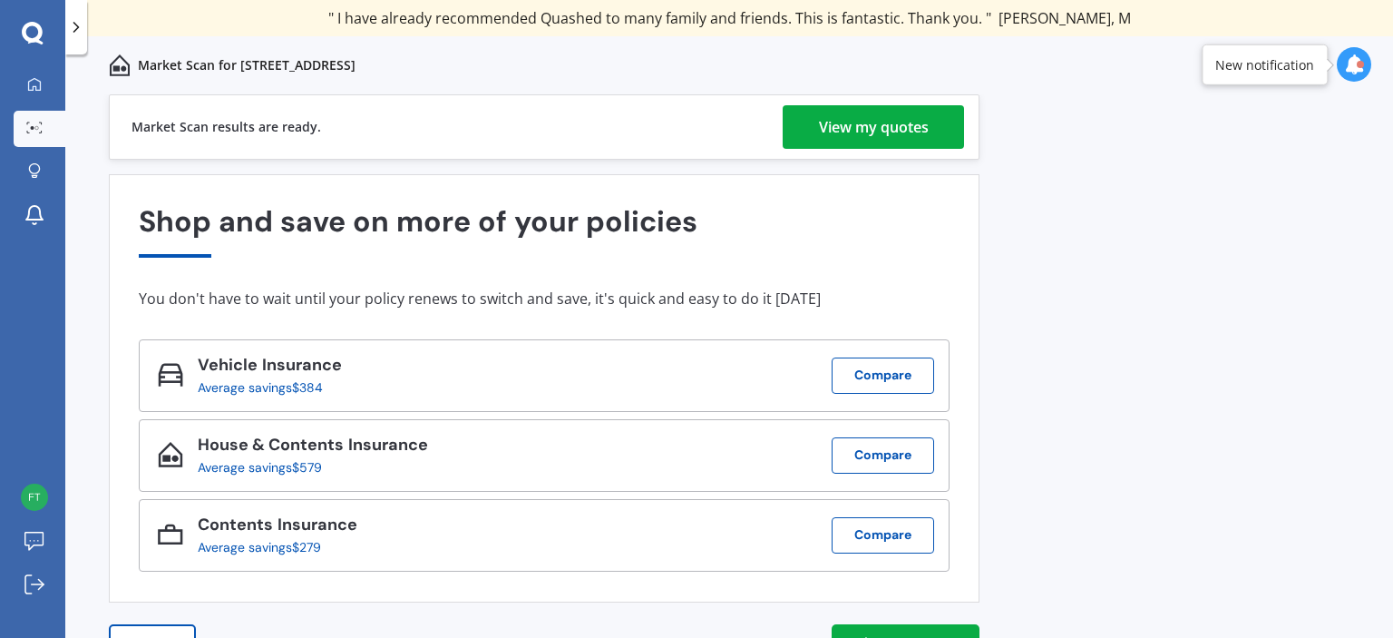
click at [910, 138] on div "View my quotes" at bounding box center [874, 127] width 110 height 44
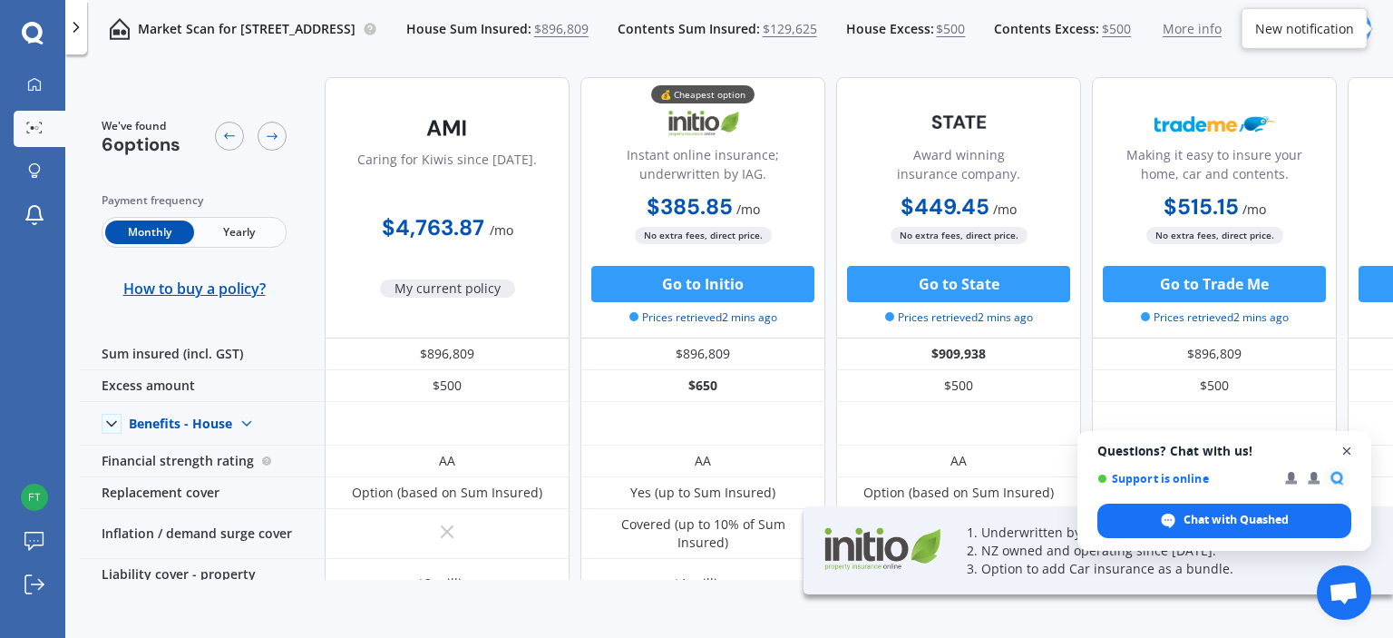
click at [1346, 454] on span "Close chat" at bounding box center [1347, 451] width 23 height 23
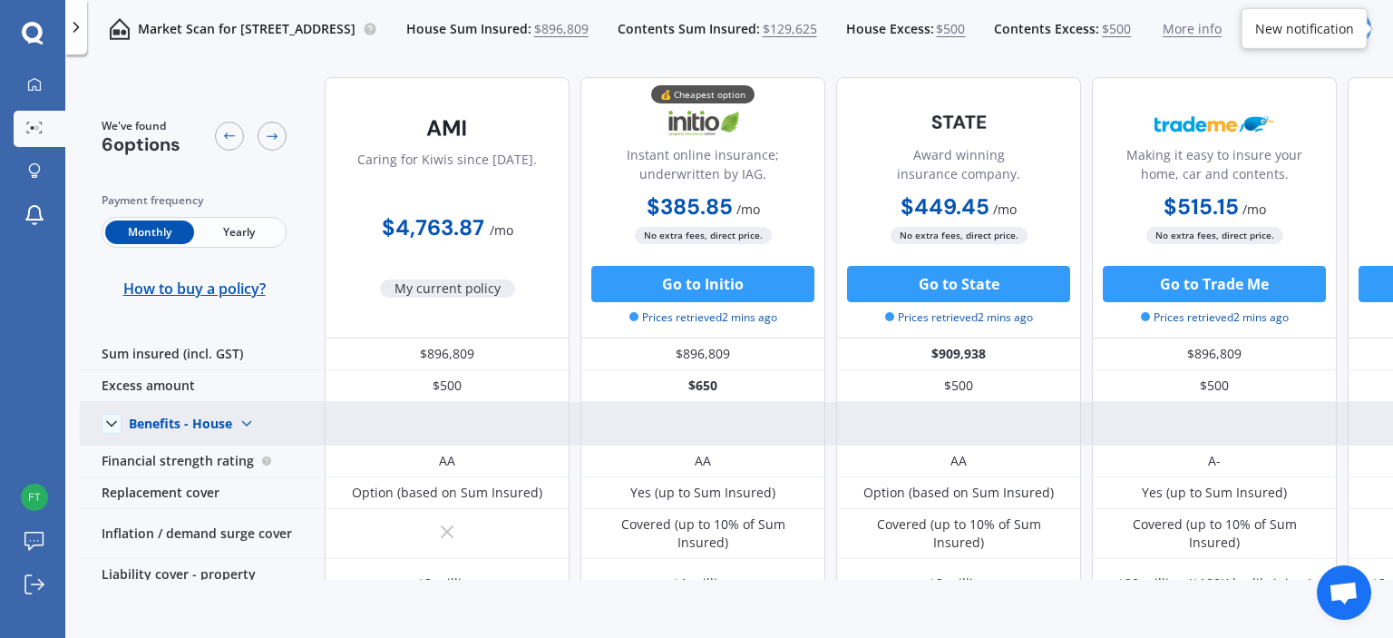
click at [243, 421] on img at bounding box center [246, 423] width 29 height 29
click at [219, 482] on span "Benefits - Contents" at bounding box center [201, 487] width 115 height 17
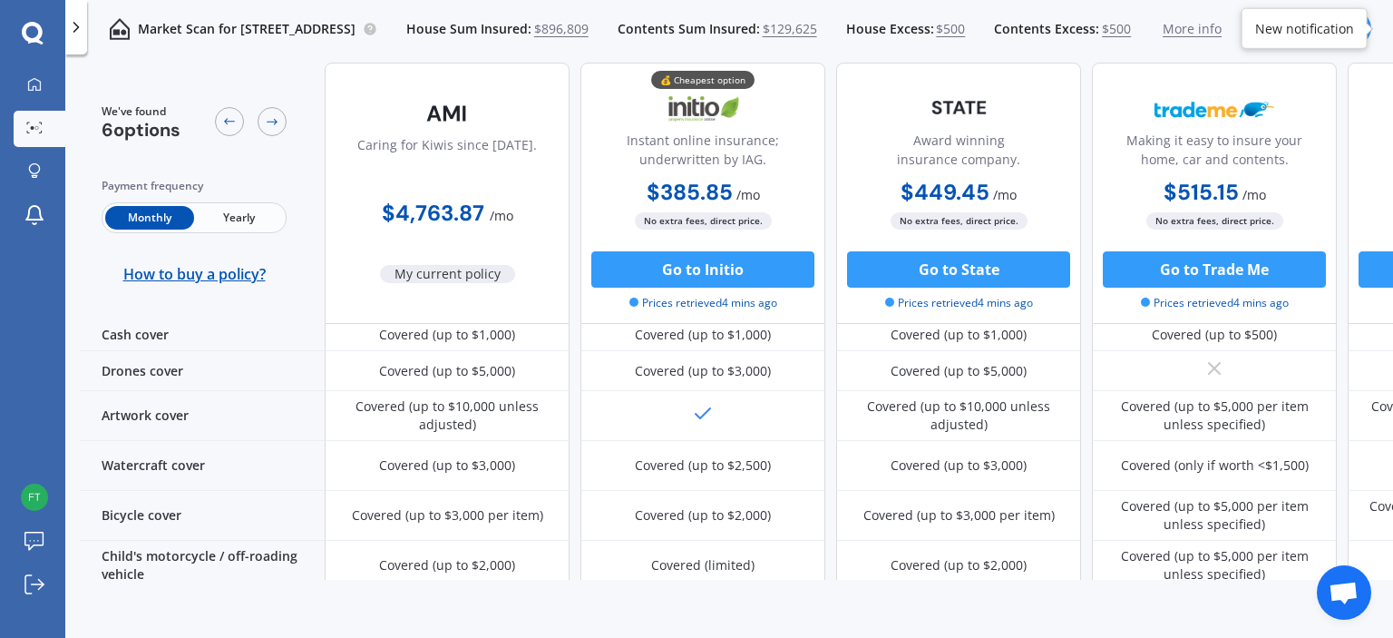
scroll to position [699, 0]
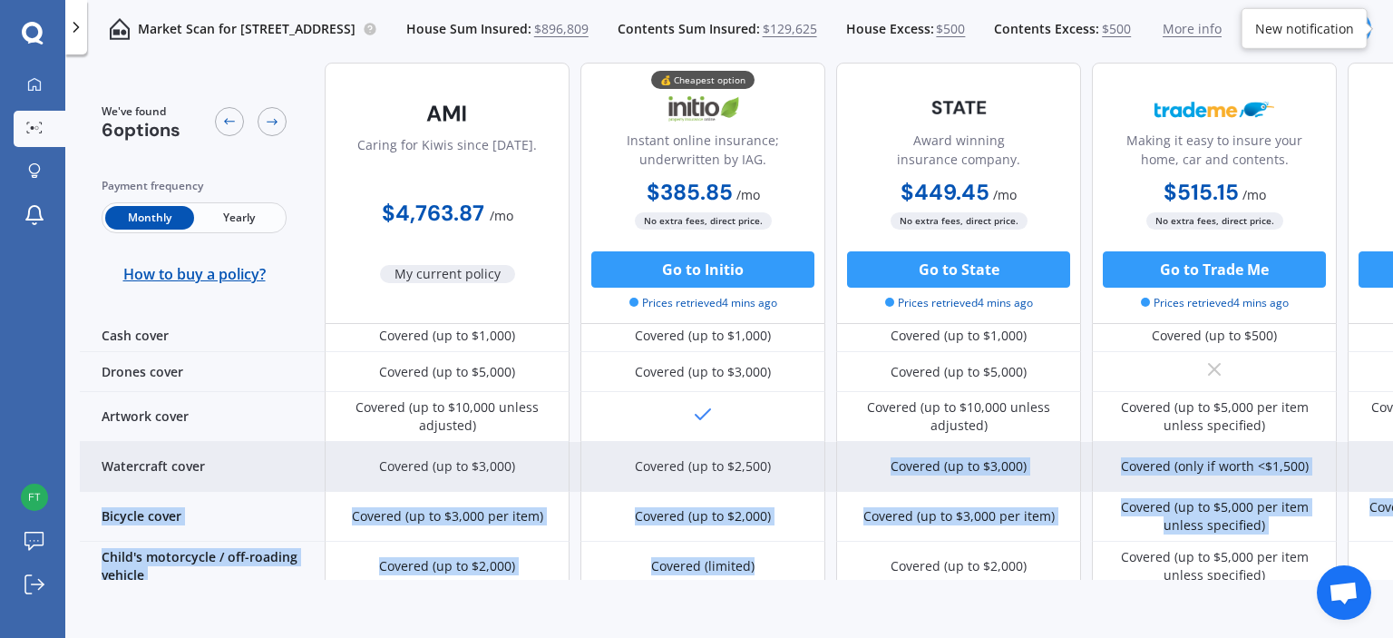
drag, startPoint x: 758, startPoint y: 529, endPoint x: 790, endPoint y: 427, distance: 106.4
click at [790, 427] on div "Benefits - Contents Benefits - House Benefits - Contents Financial strength rat…" at bounding box center [964, 497] width 1768 height 1589
click at [790, 442] on div "Covered (up to $2,500)" at bounding box center [702, 467] width 245 height 50
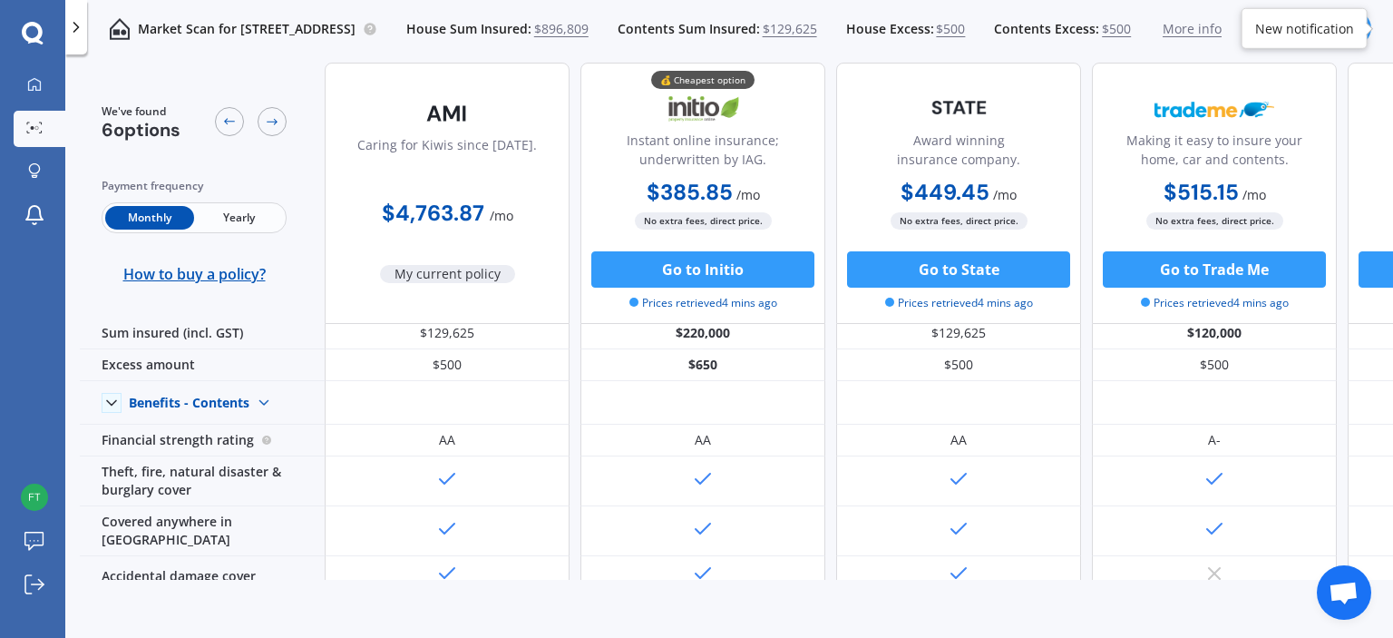
scroll to position [0, 0]
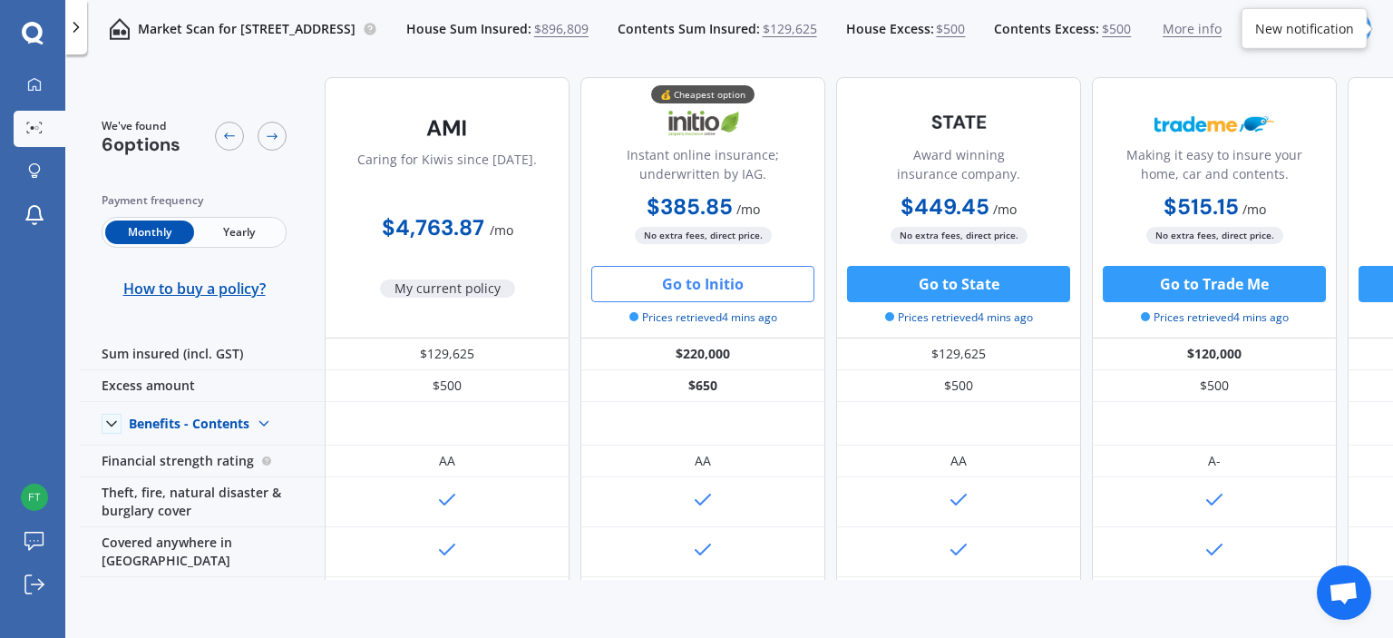
click at [733, 280] on button "Go to Initio" at bounding box center [702, 284] width 223 height 36
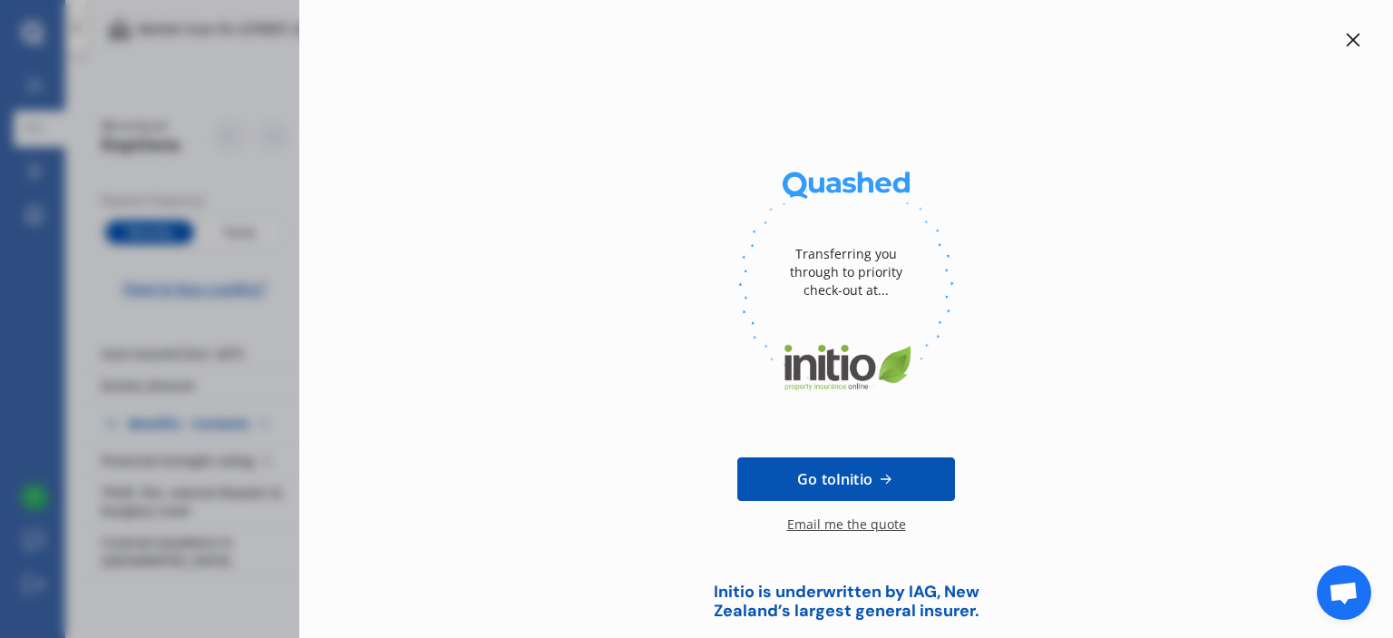
click at [200, 296] on div "Transferring you through to priority check-out at... Go to Initio Email me the …" at bounding box center [696, 319] width 1393 height 638
click at [1328, 41] on div at bounding box center [846, 40] width 1036 height 22
click at [1358, 35] on div "Transferring you through to priority check-out at... Go to Initio Email me the …" at bounding box center [846, 319] width 1094 height 638
click at [1349, 42] on icon at bounding box center [1353, 40] width 15 height 15
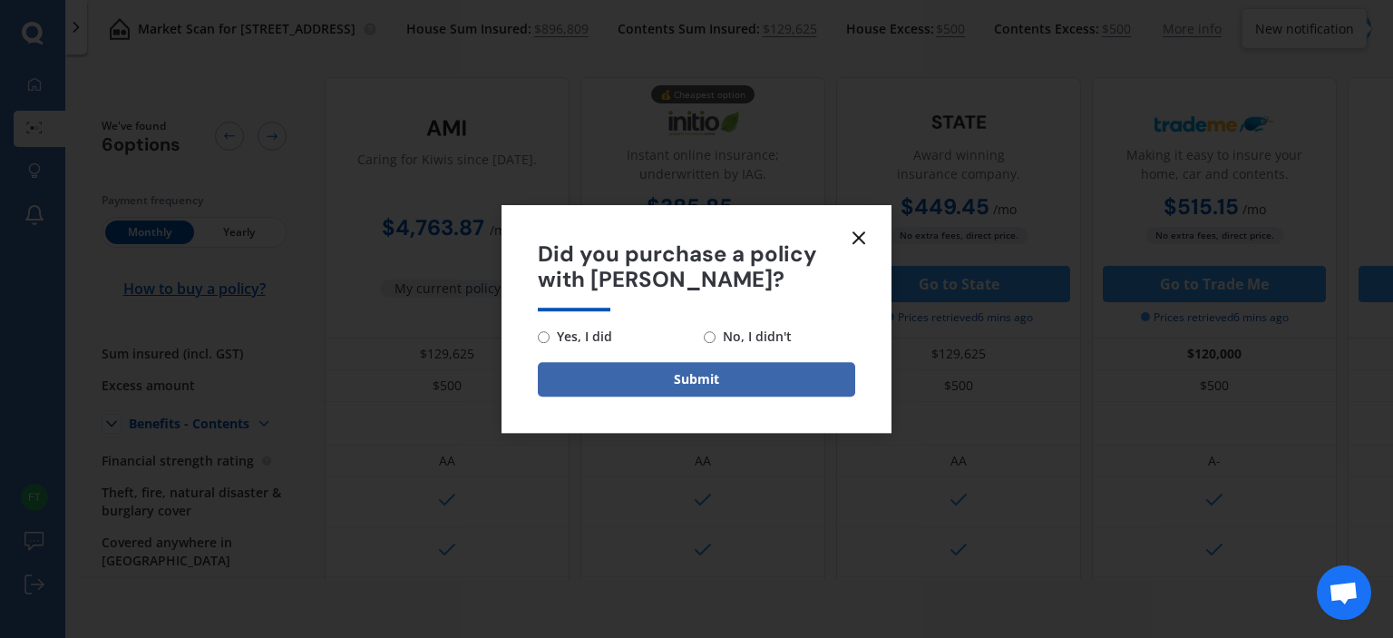
drag, startPoint x: 1349, startPoint y: 42, endPoint x: 1143, endPoint y: 68, distance: 208.4
click at [1143, 68] on div "Did you purchase a policy with Initio? Yes, I did No, I didn't Submit" at bounding box center [696, 319] width 1393 height 638
click at [862, 239] on icon at bounding box center [859, 238] width 22 height 22
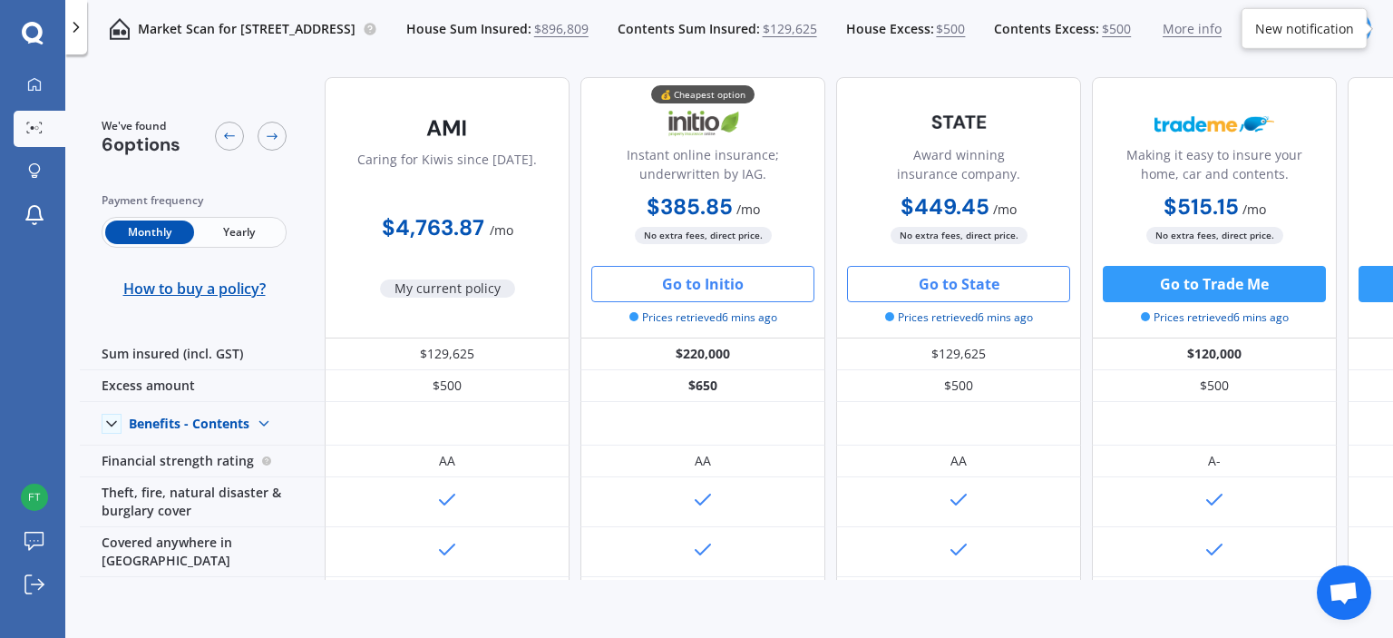
click at [943, 286] on button "Go to State" at bounding box center [958, 284] width 223 height 36
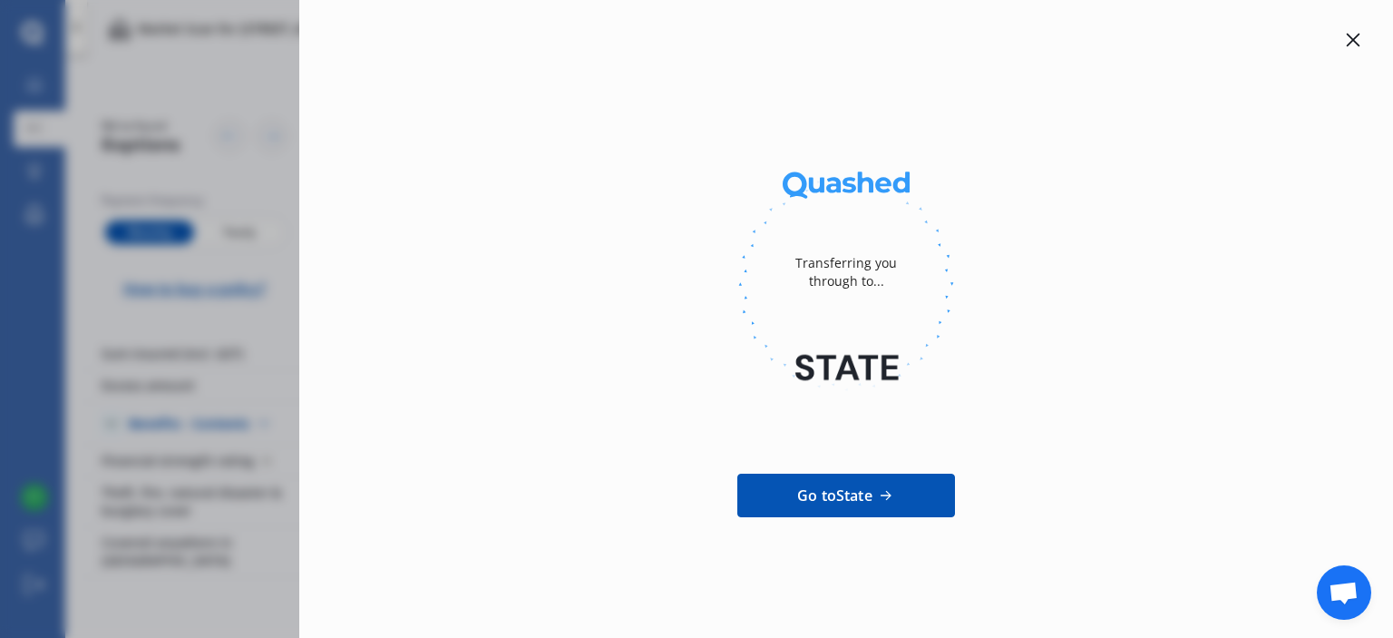
click at [1358, 44] on icon at bounding box center [1354, 41] width 14 height 14
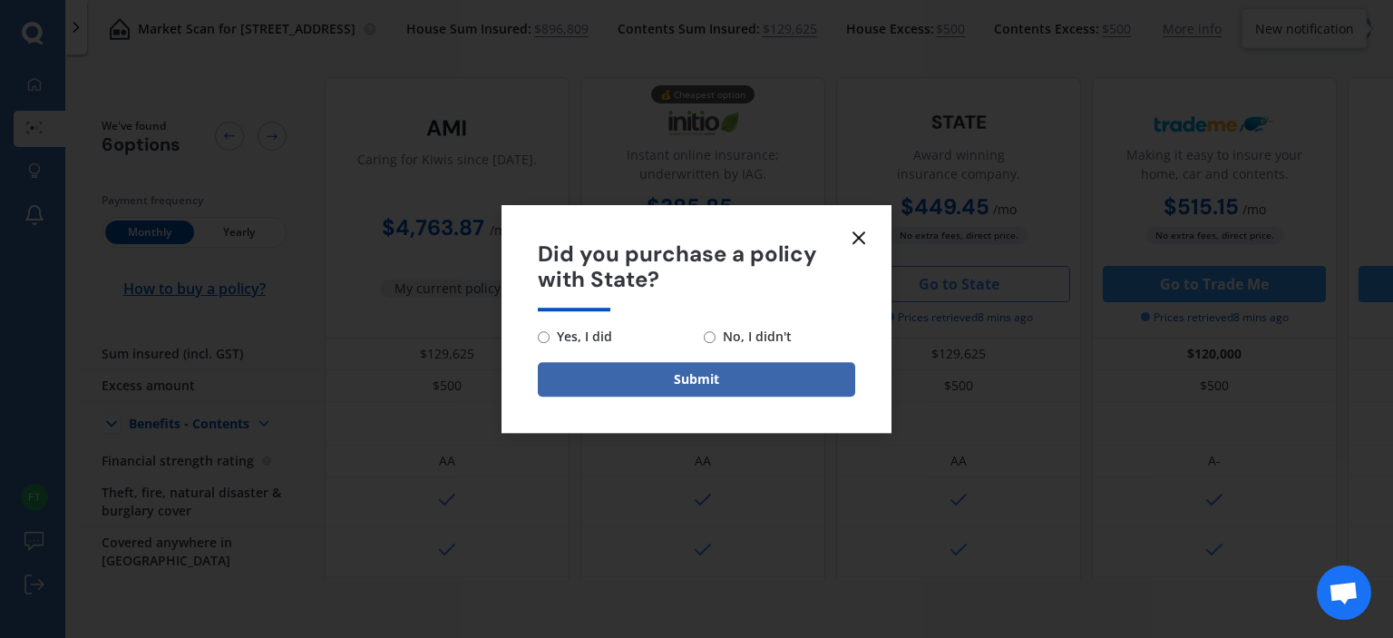
click at [862, 240] on line at bounding box center [858, 237] width 11 height 11
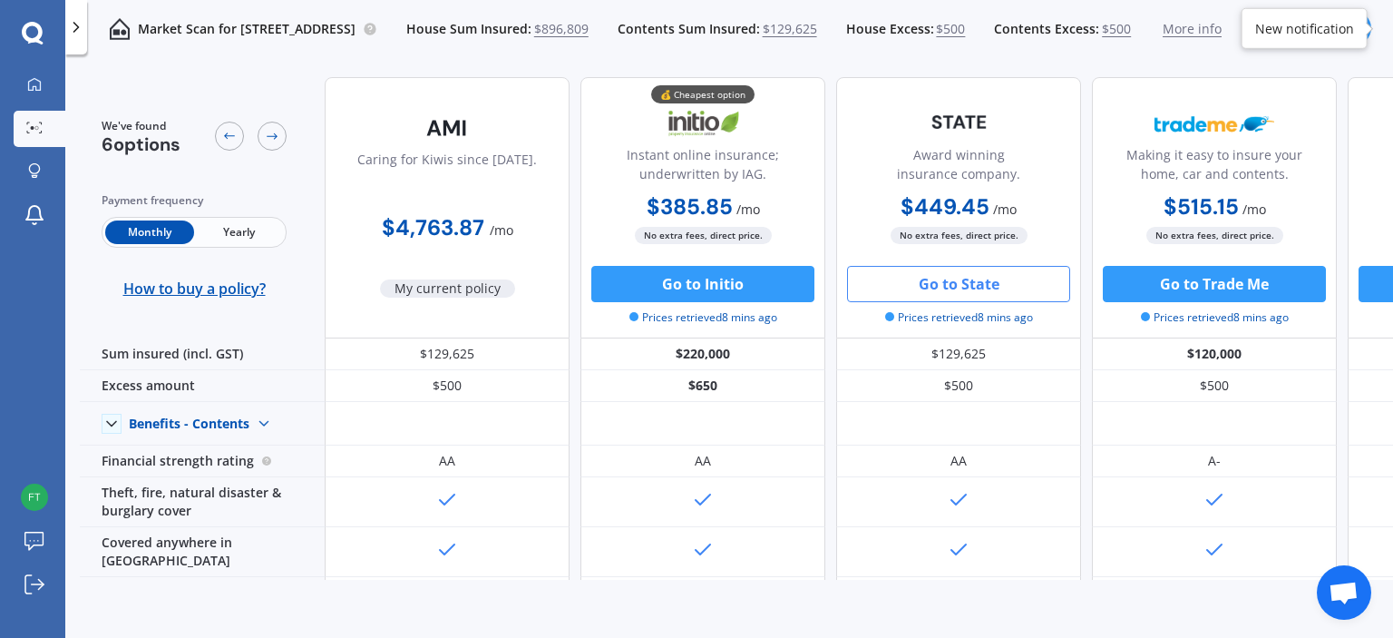
click at [475, 219] on b "$4,763.87" at bounding box center [433, 227] width 102 height 28
click at [232, 242] on span "Yearly" at bounding box center [238, 232] width 89 height 24
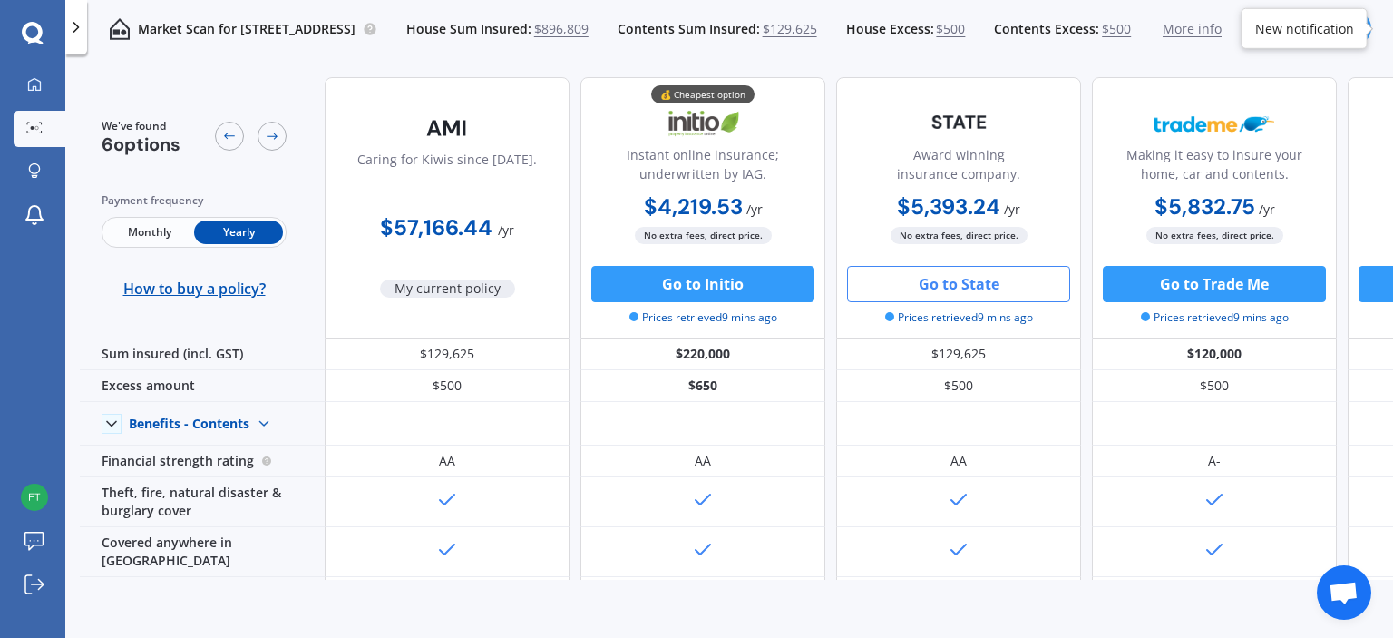
click at [141, 231] on span "Monthly" at bounding box center [149, 232] width 89 height 24
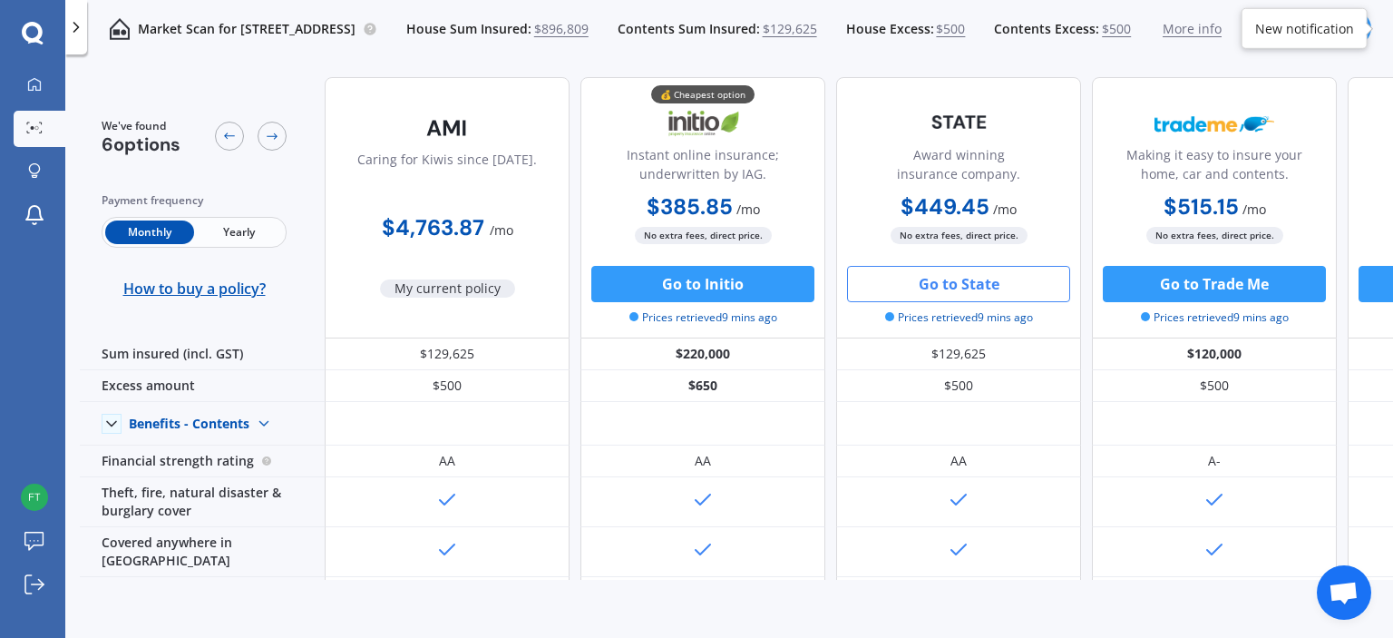
click at [443, 224] on b "$4,763.87" at bounding box center [433, 227] width 102 height 28
click at [73, 39] on div at bounding box center [76, 27] width 22 height 54
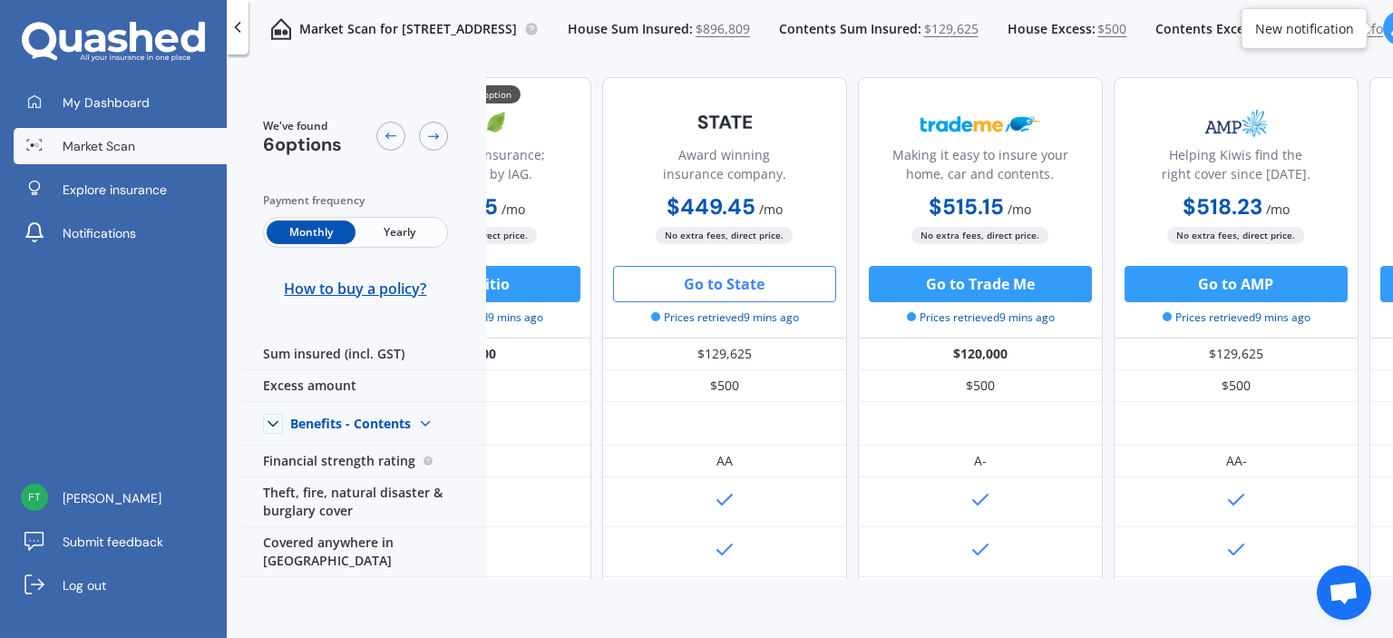
scroll to position [0, 402]
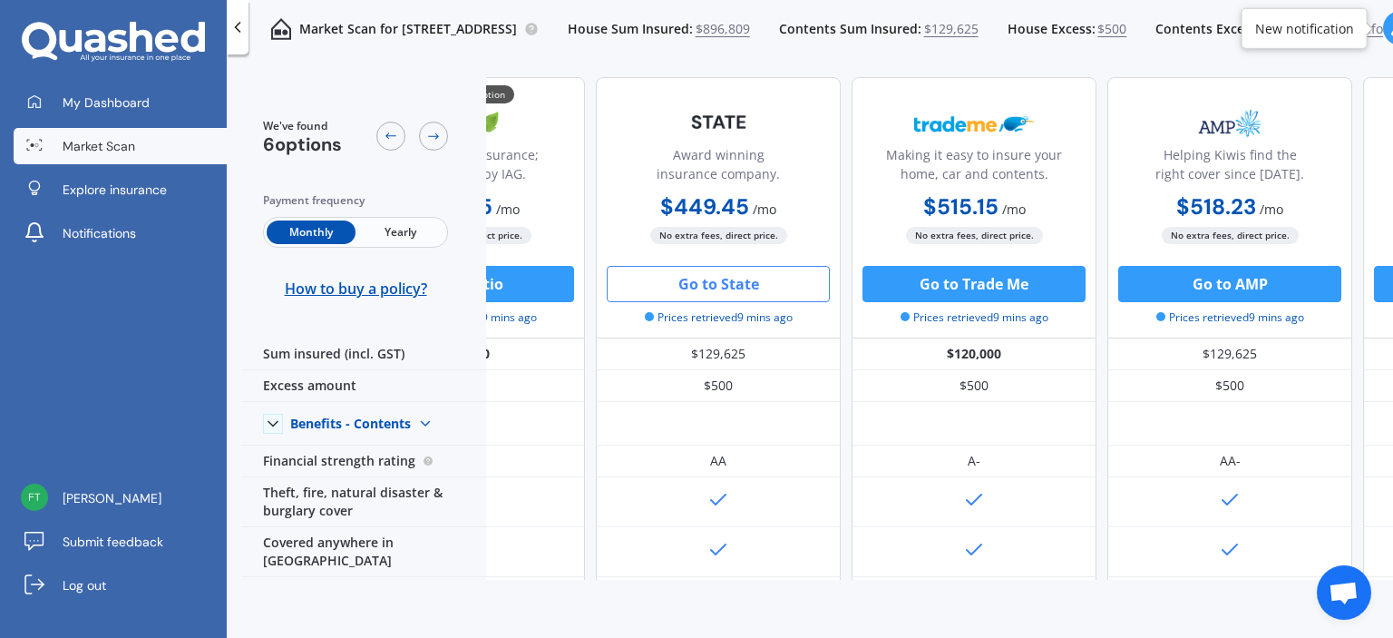
click at [1171, 49] on div "Market Scan for 20 The Oaks, Awapuni, Palmerston North 4412 House Sum Insured: …" at bounding box center [815, 29] width 1134 height 58
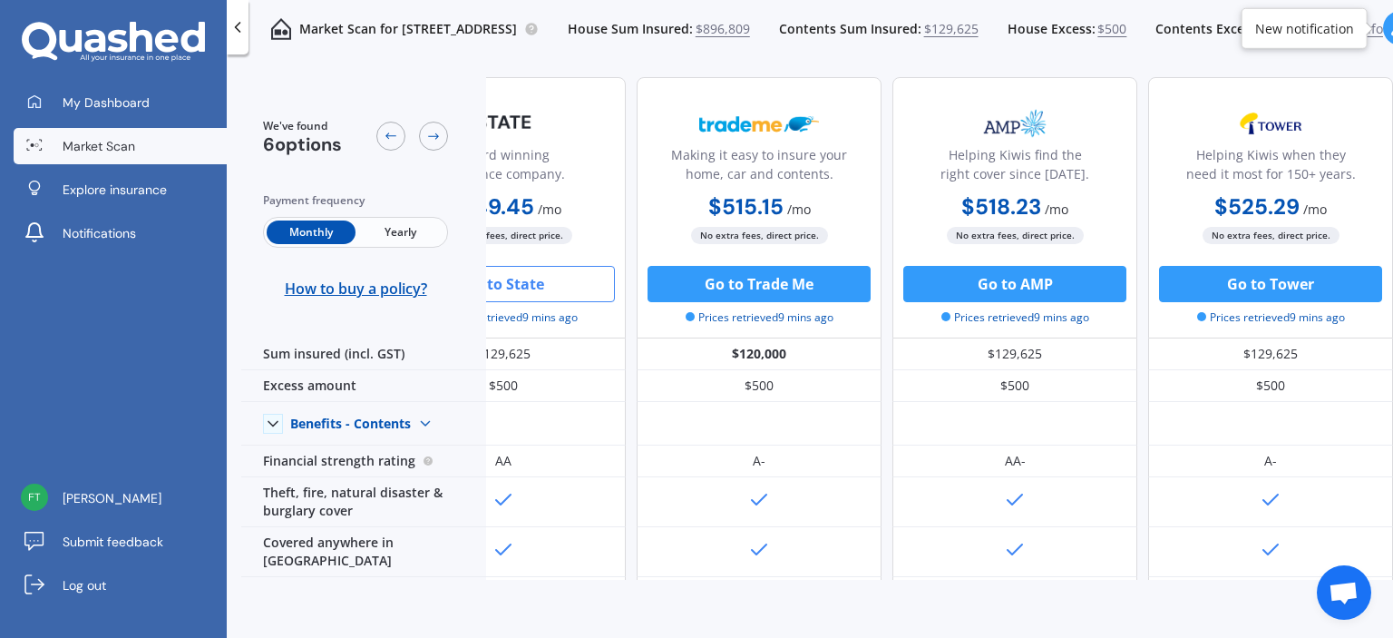
scroll to position [0, 0]
